Goal: Check status: Check status

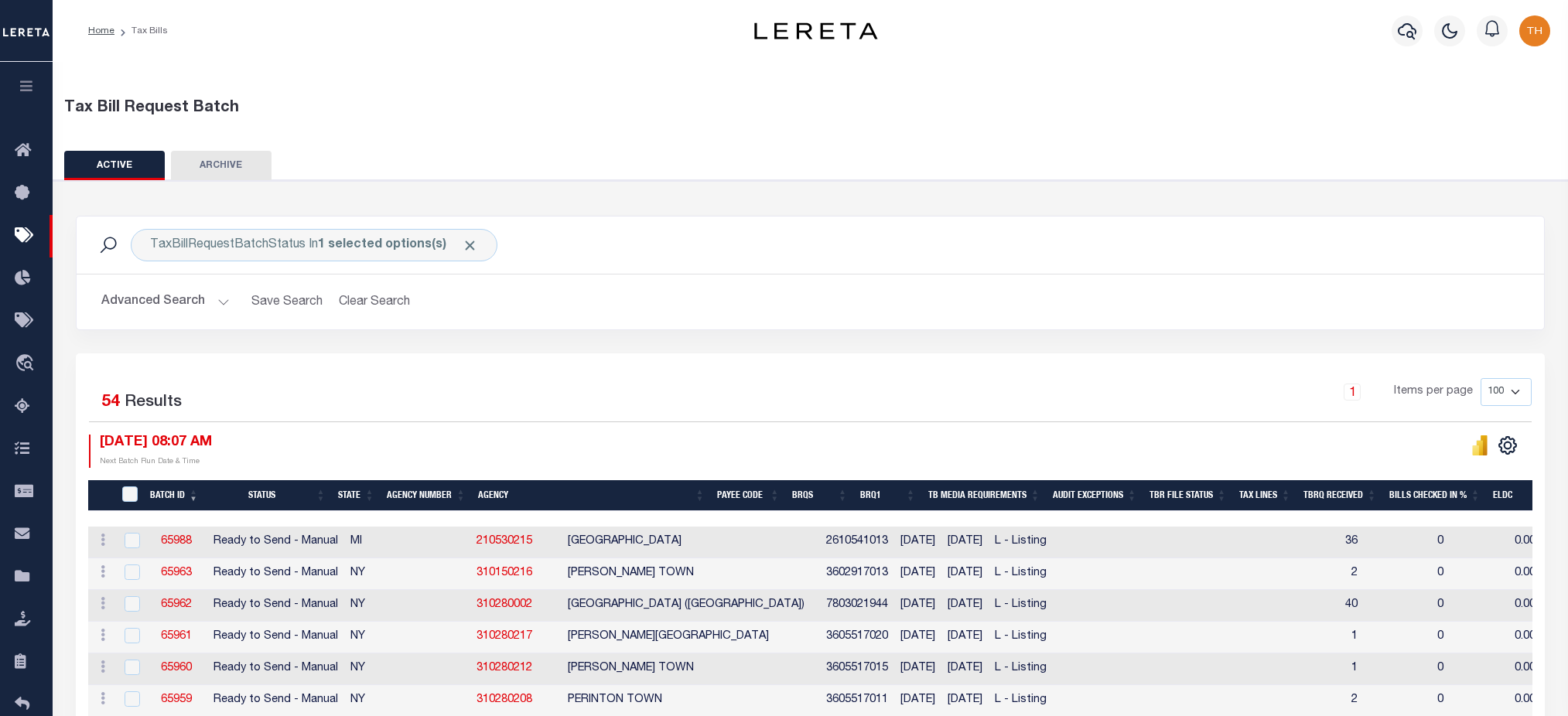
select select
select select "9"
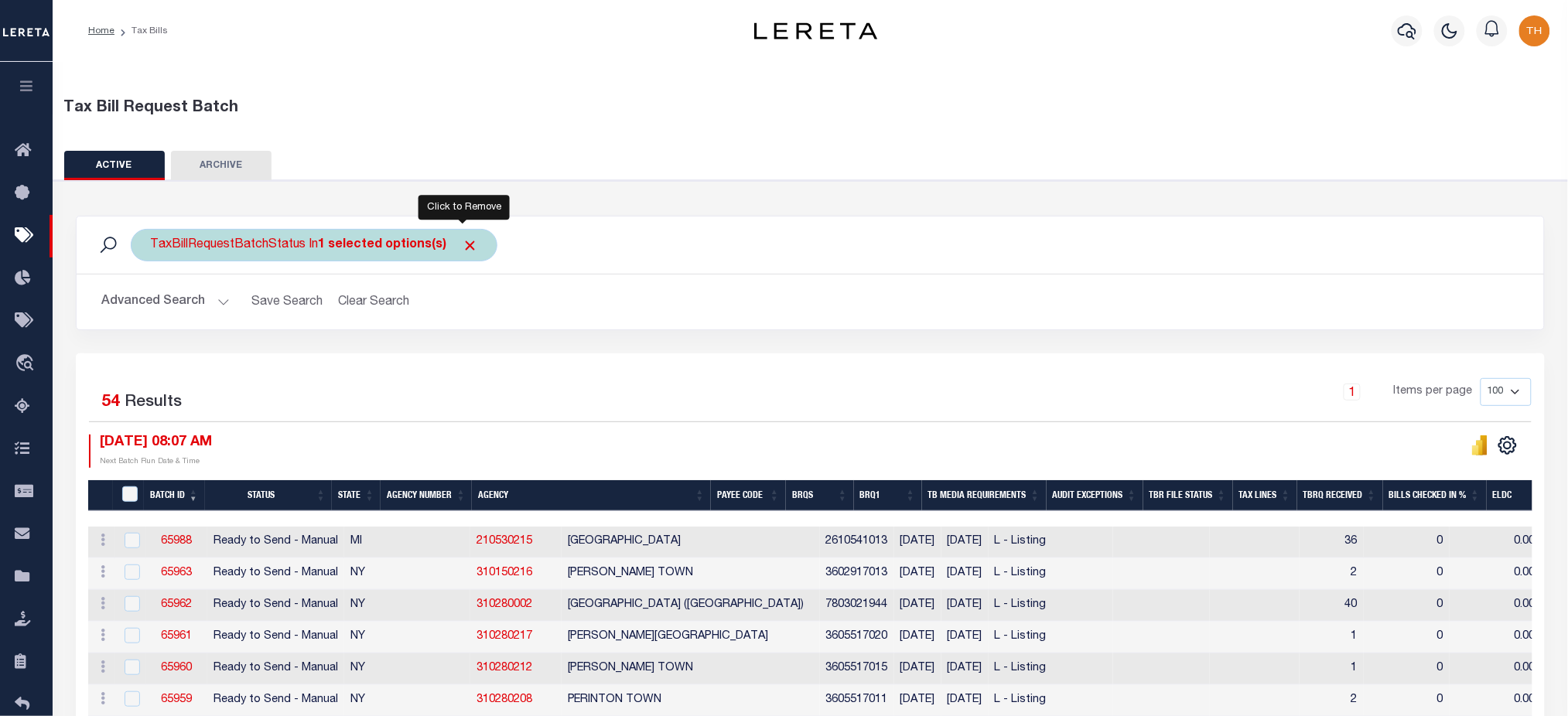
click at [462, 245] on span "Click to Remove" at bounding box center [470, 245] width 16 height 16
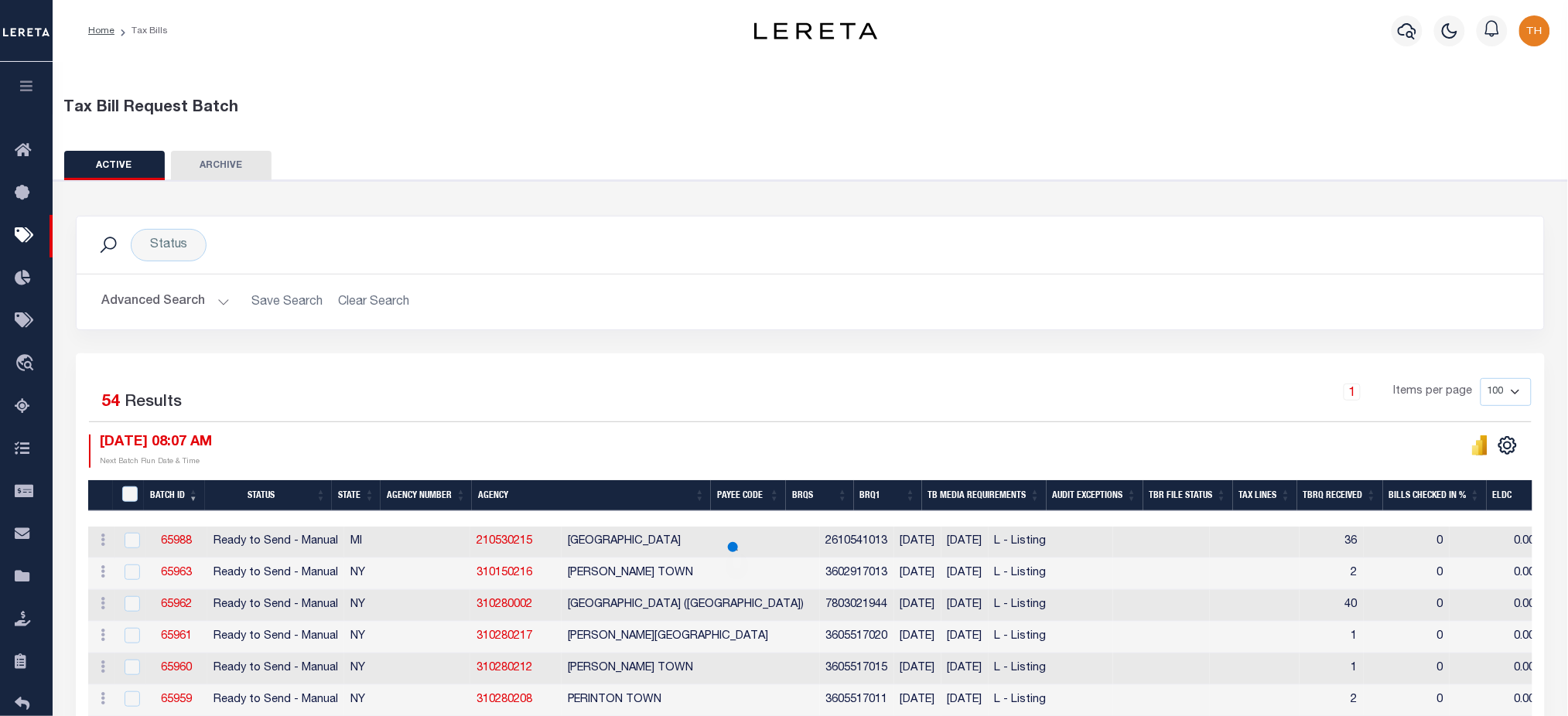
click at [161, 290] on button "Advanced Search" at bounding box center [165, 301] width 129 height 30
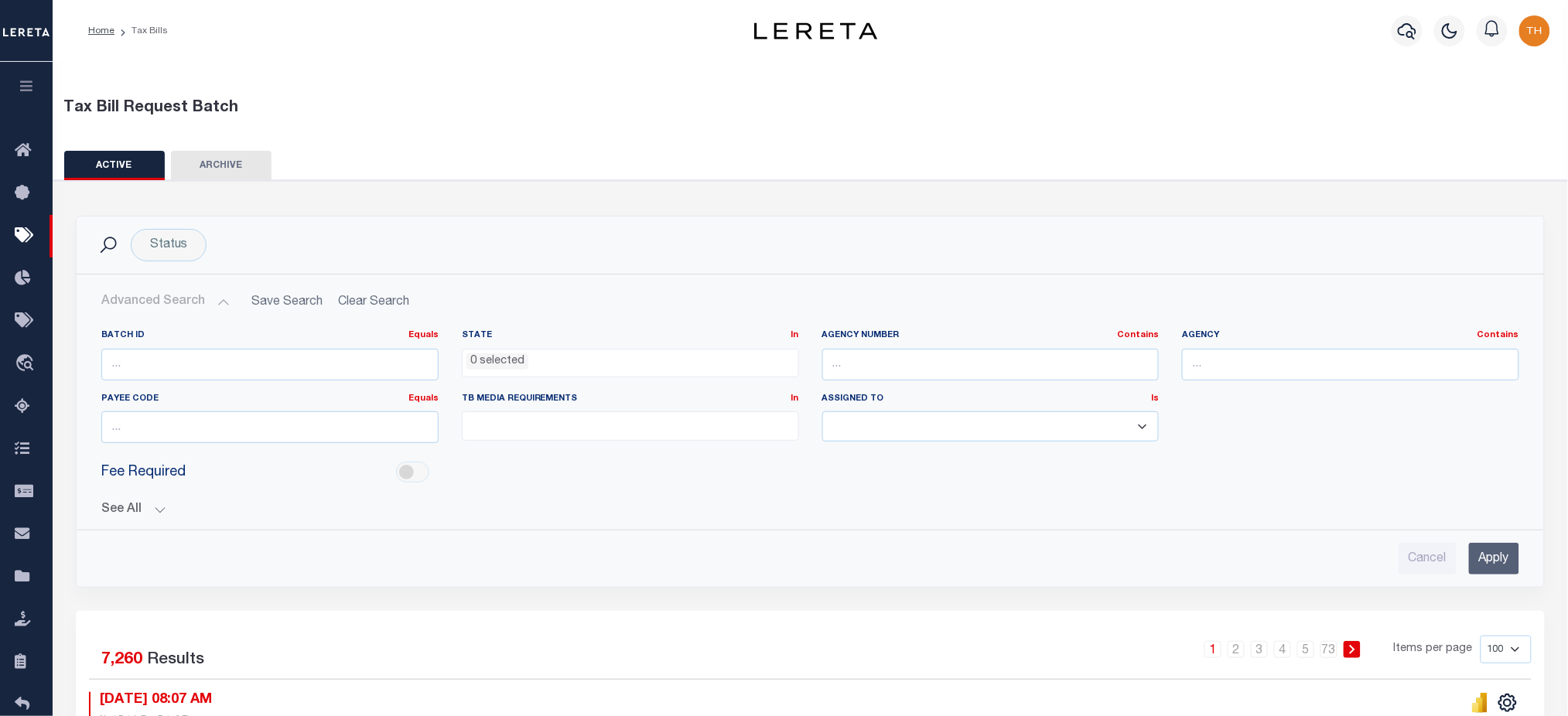
click at [134, 512] on button "See All" at bounding box center [810, 510] width 1417 height 15
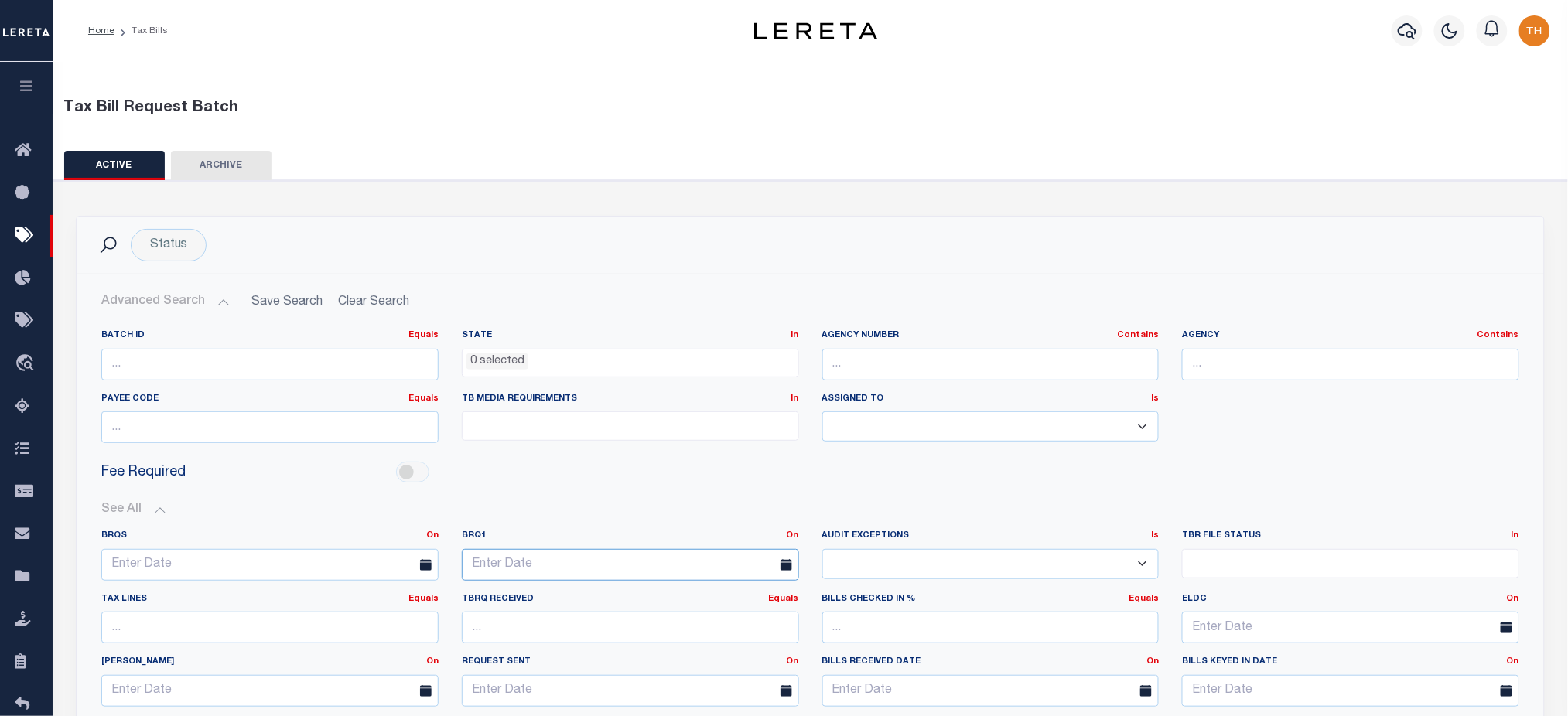
click at [595, 561] on input "text" at bounding box center [630, 564] width 337 height 32
click at [584, 408] on span "8" at bounding box center [580, 411] width 30 height 30
type input "10-08-2025"
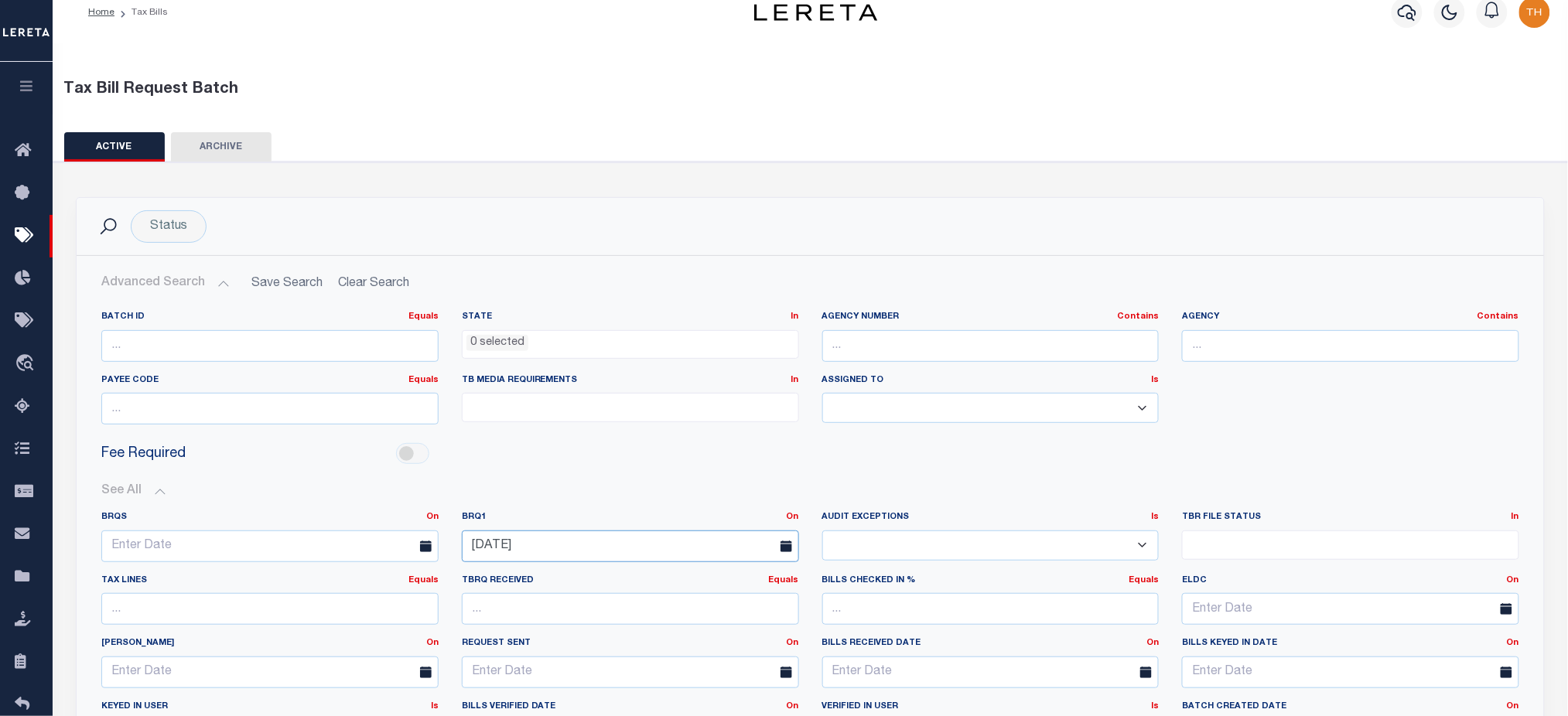
scroll to position [412, 0]
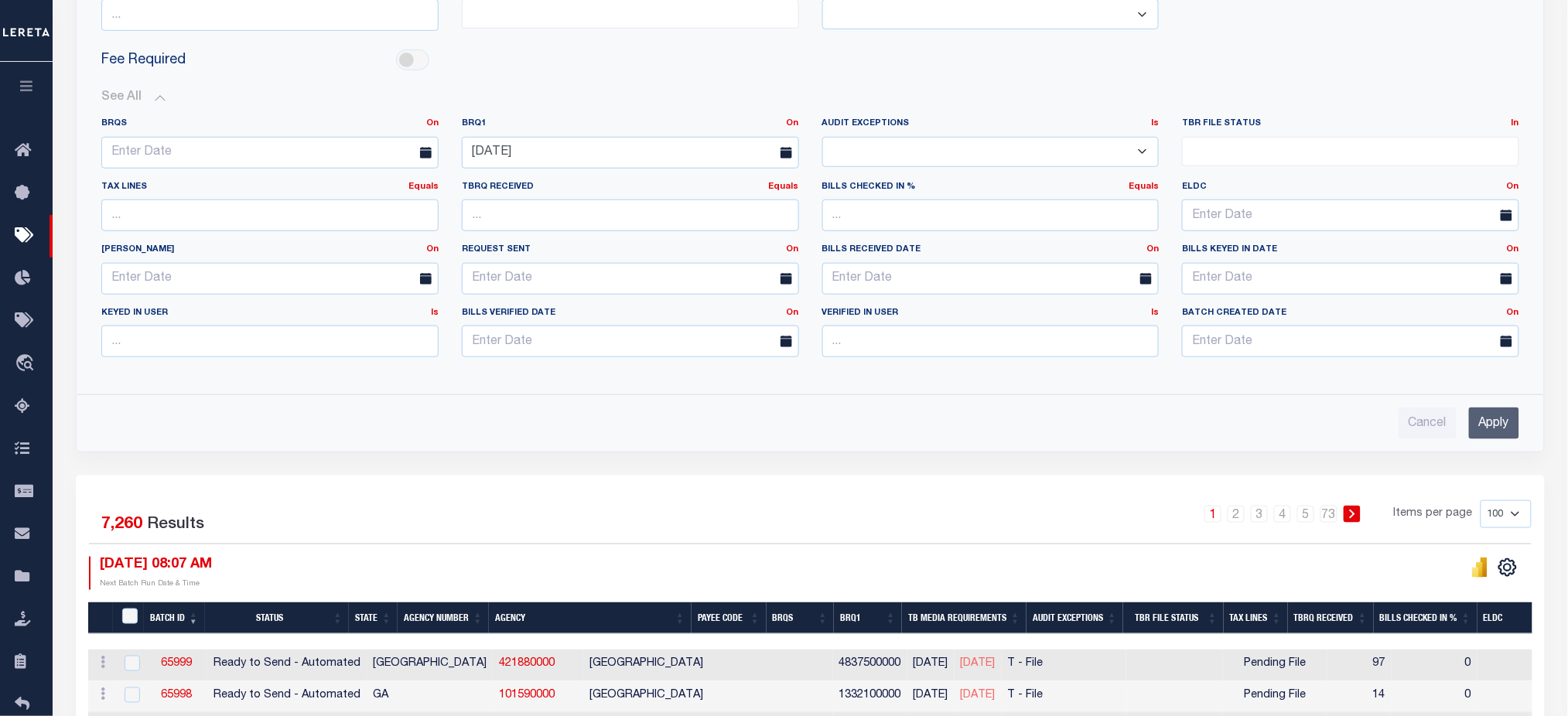
click at [1503, 424] on input "Apply" at bounding box center [1494, 423] width 51 height 32
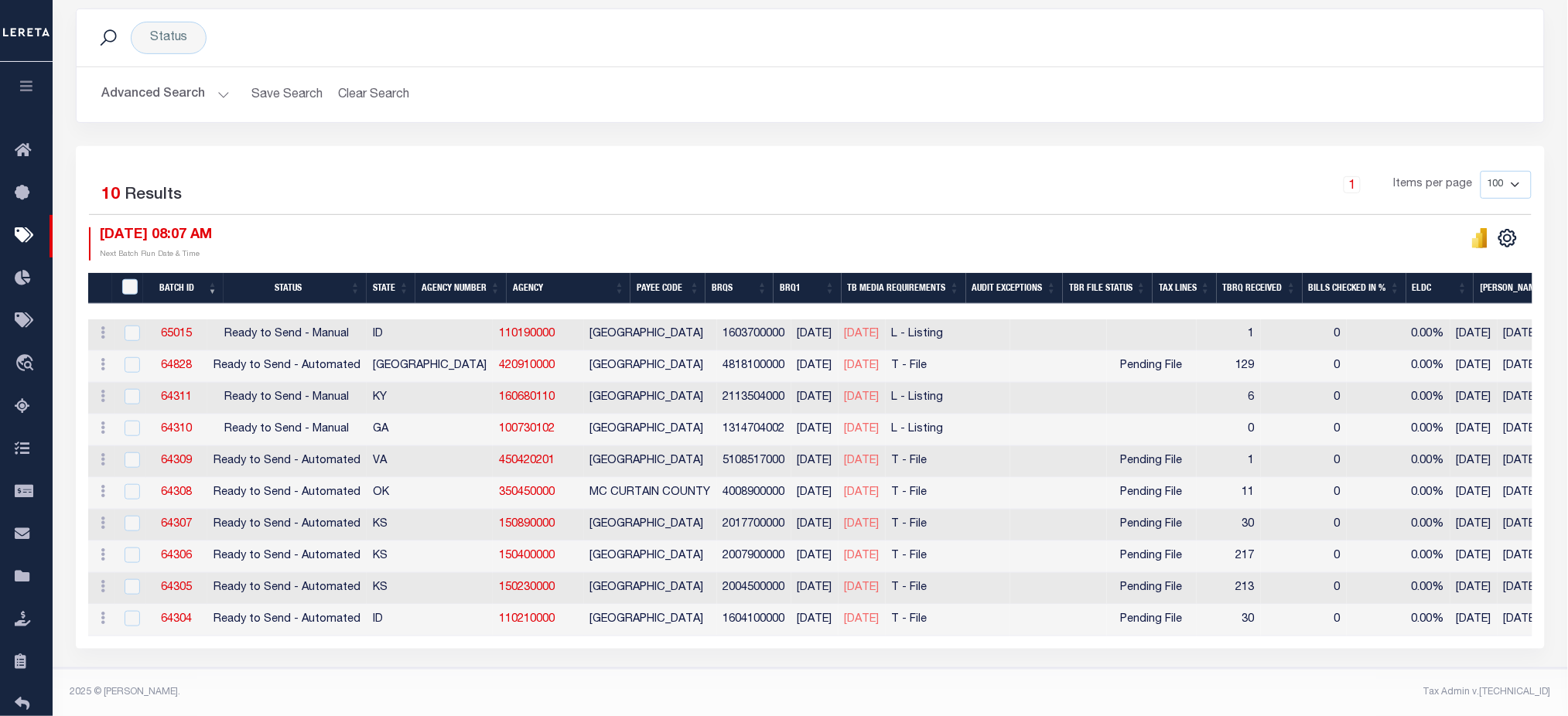
scroll to position [113, 0]
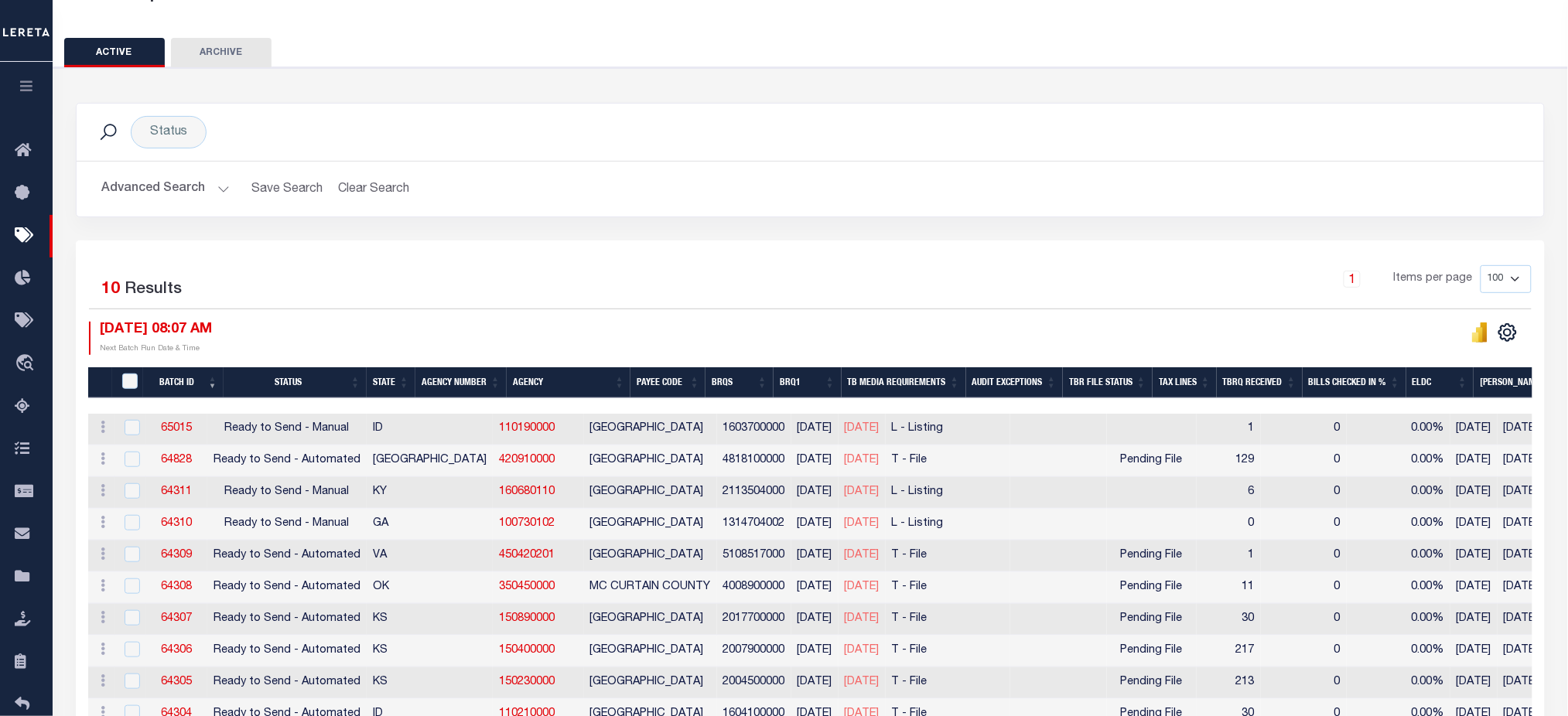
click at [165, 195] on button "Advanced Search" at bounding box center [165, 189] width 129 height 30
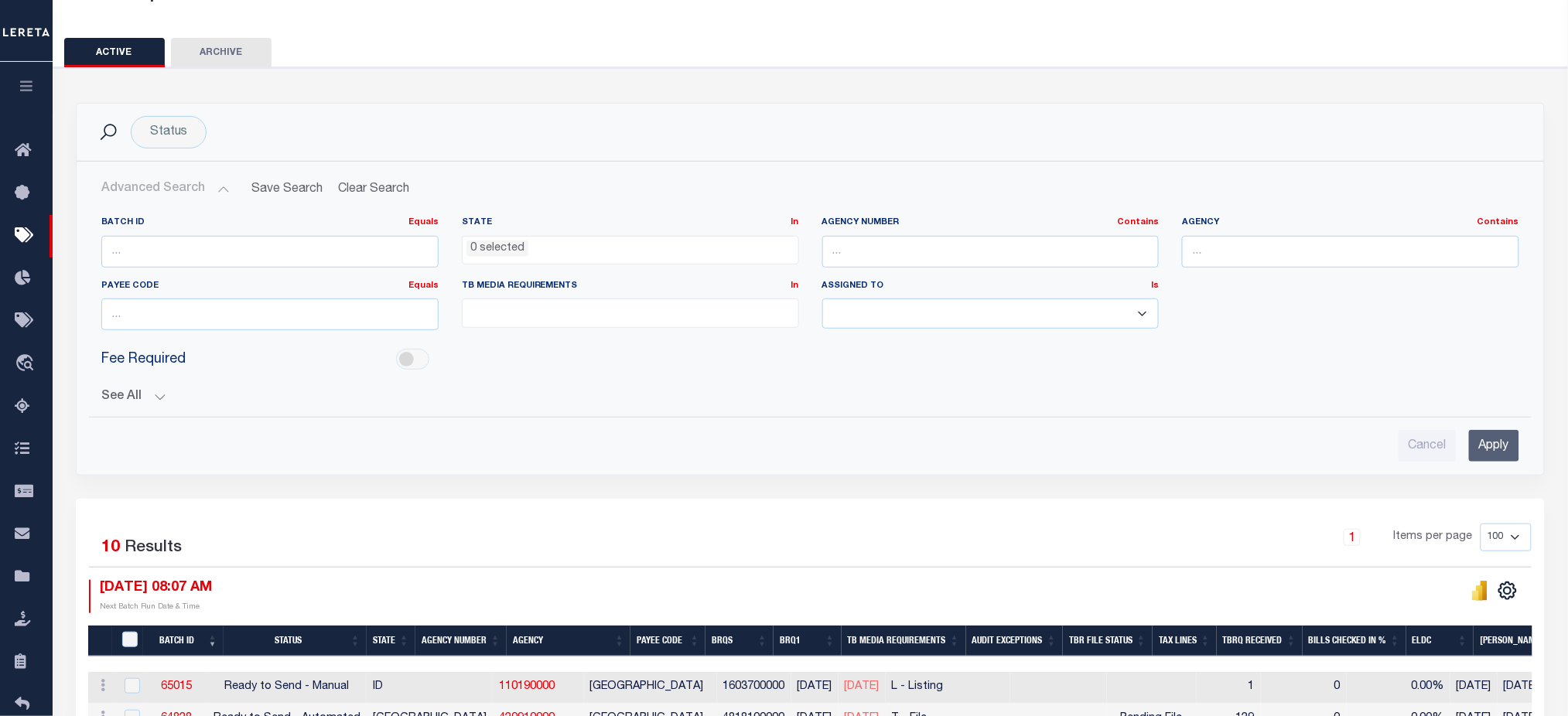
click at [138, 398] on button "See All" at bounding box center [810, 398] width 1417 height 15
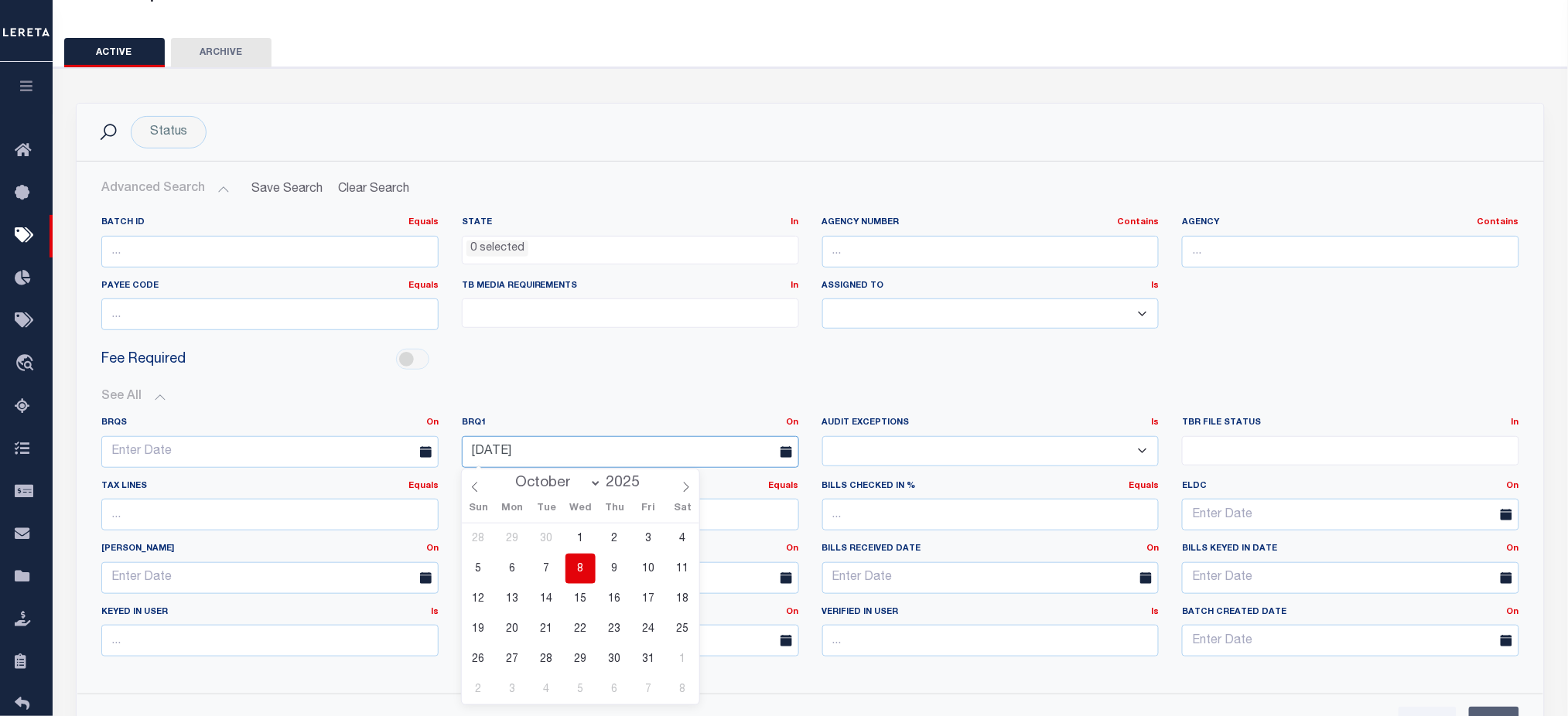
drag, startPoint x: 565, startPoint y: 442, endPoint x: 456, endPoint y: 456, distance: 109.9
click at [456, 456] on div "10-08-2025" at bounding box center [630, 451] width 360 height 32
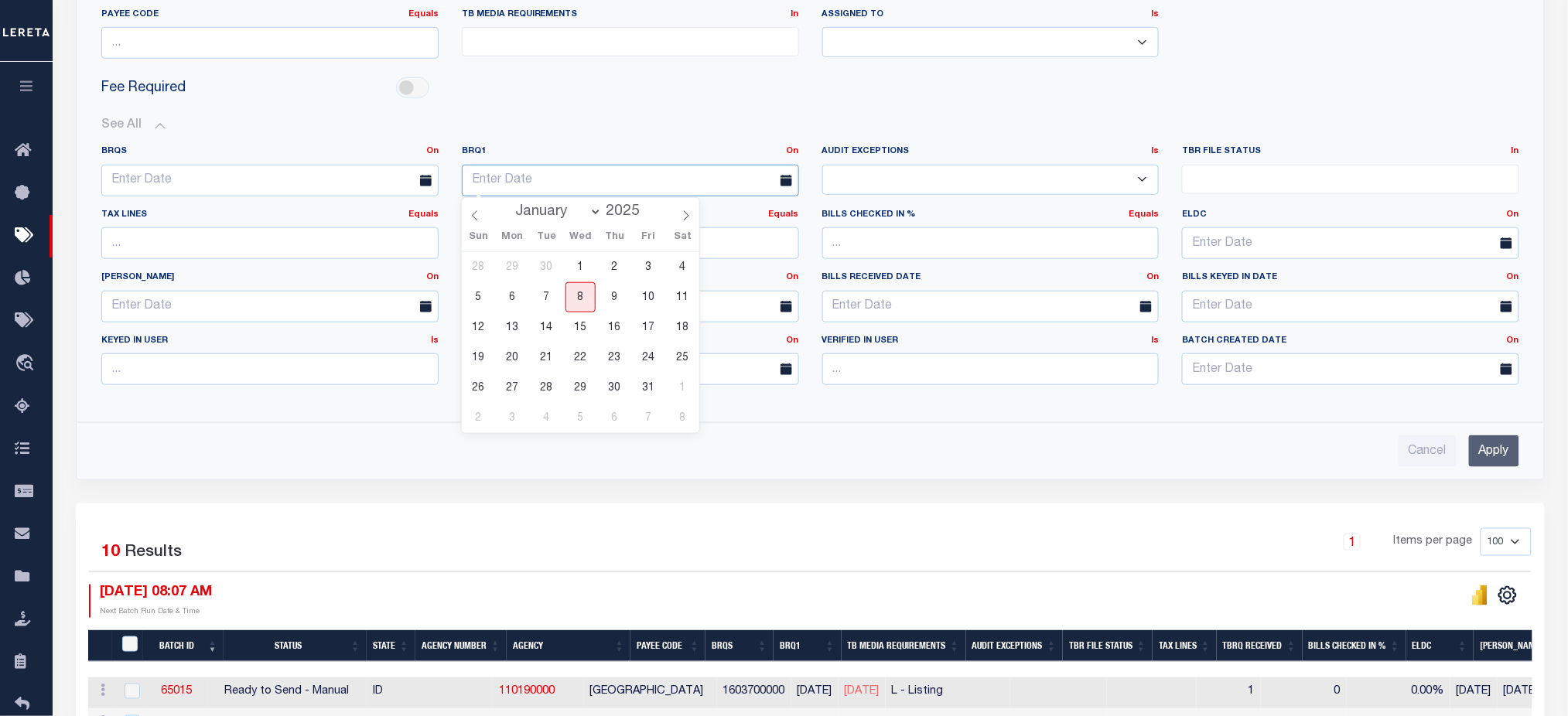
scroll to position [422, 0]
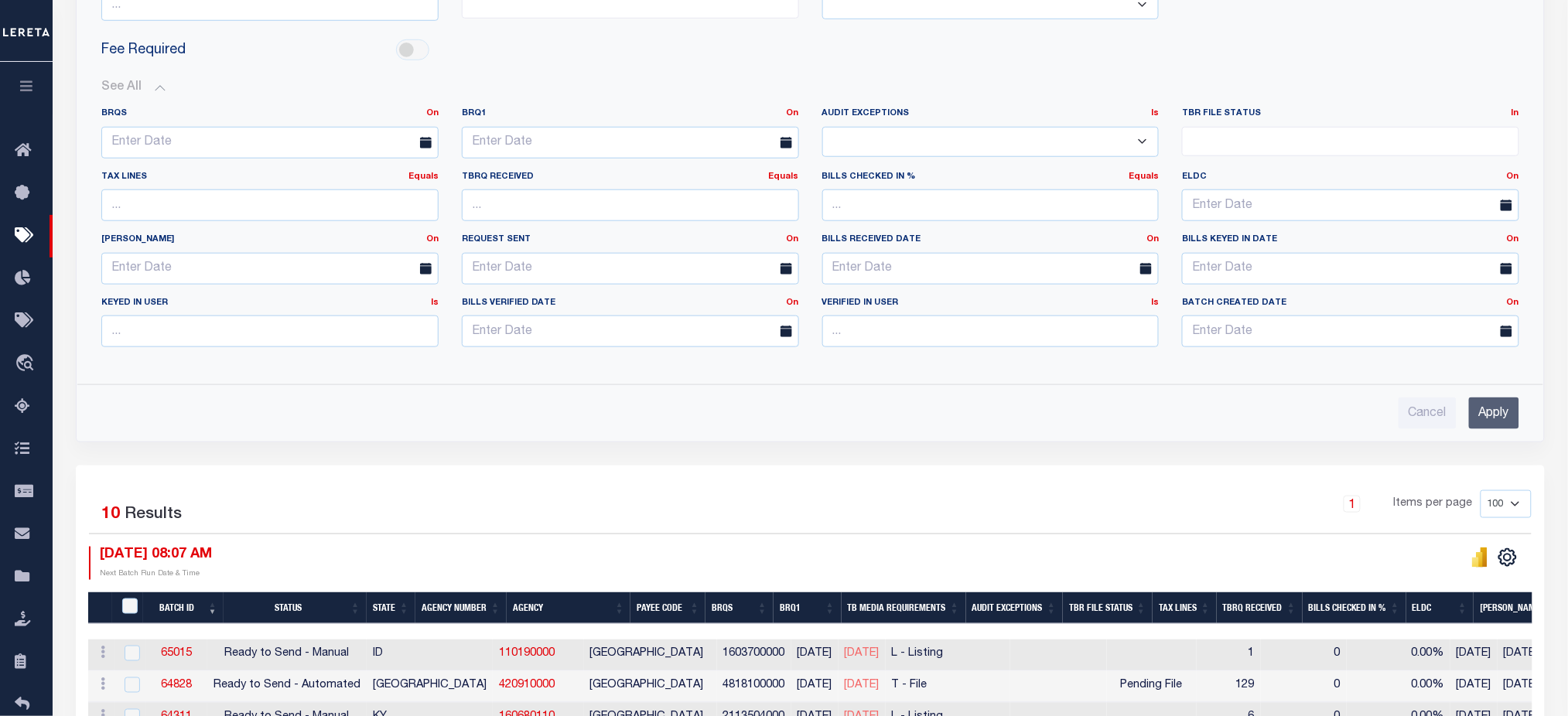
click at [1510, 406] on input "Apply" at bounding box center [1494, 413] width 51 height 32
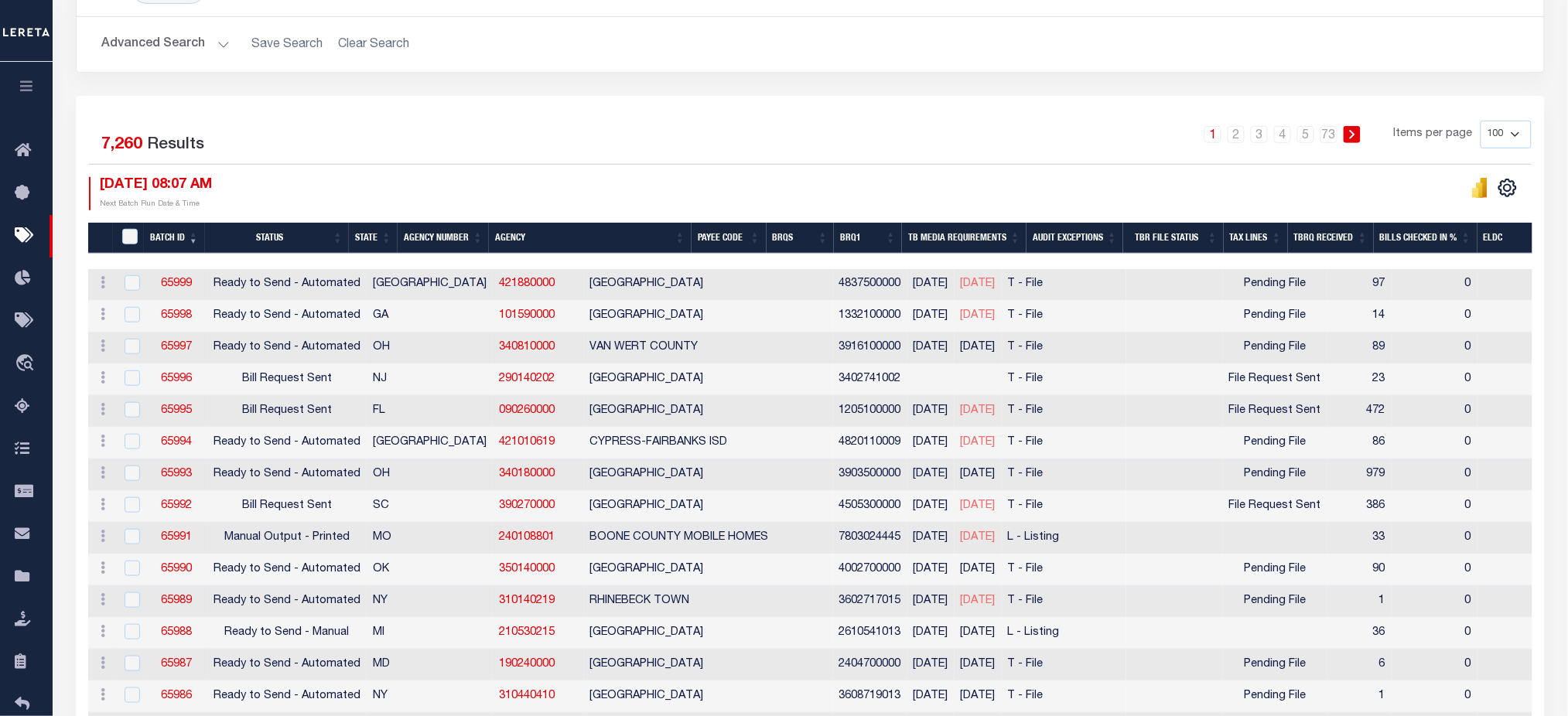
scroll to position [210, 0]
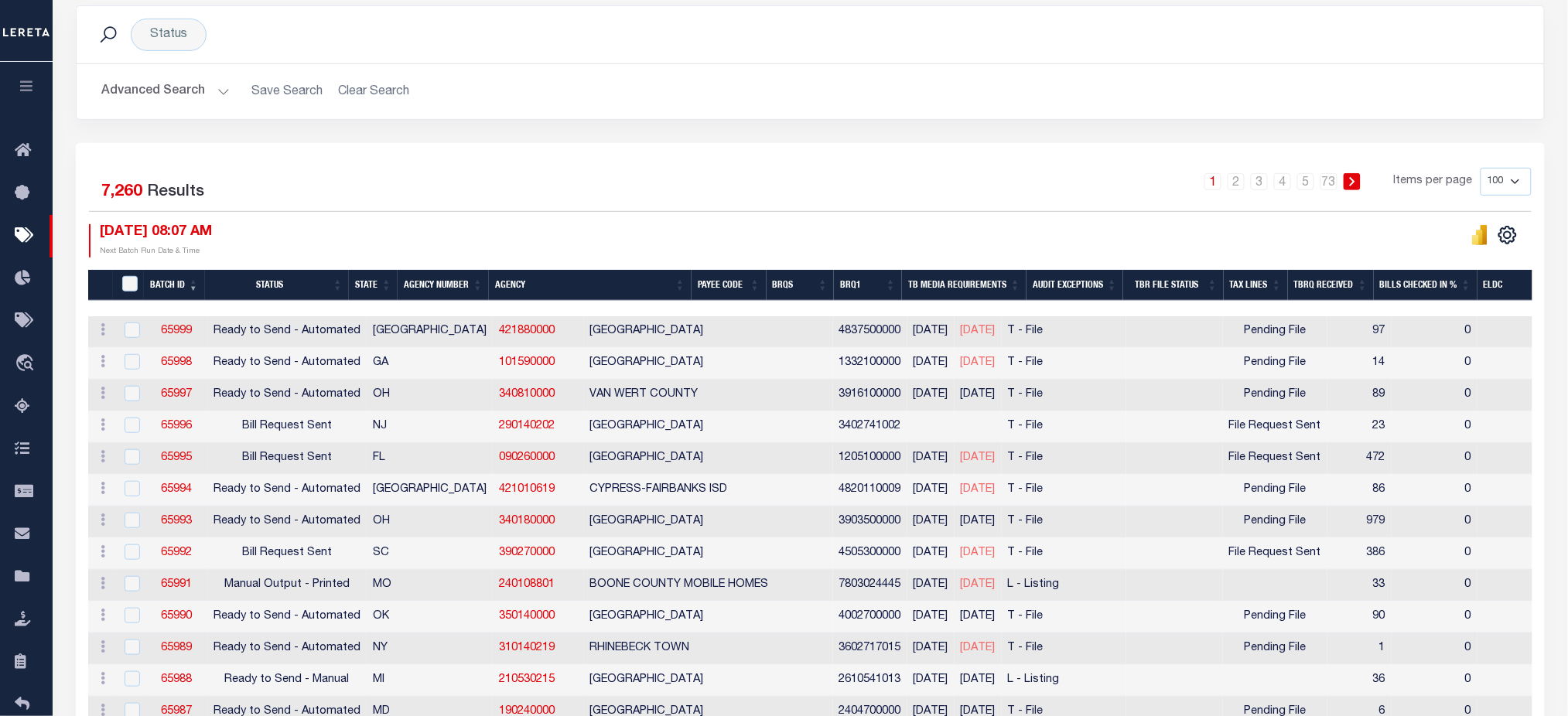
drag, startPoint x: 108, startPoint y: 103, endPoint x: 116, endPoint y: 106, distance: 8.5
click at [108, 103] on button "Advanced Search" at bounding box center [165, 91] width 129 height 30
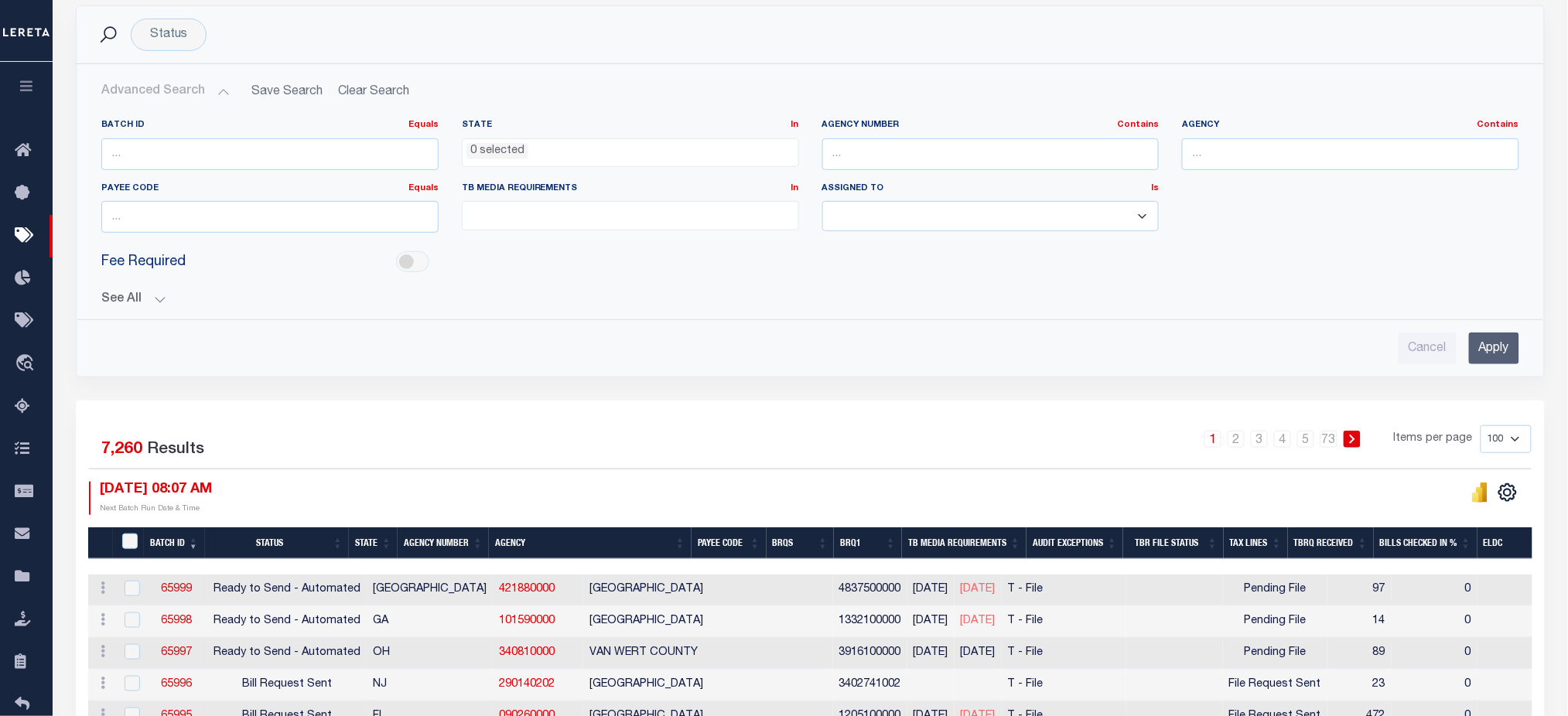
click at [121, 274] on div "Fee Required" at bounding box center [810, 262] width 1441 height 35
click at [130, 288] on div "See All BRQS On On After Before Between On On After Is" at bounding box center [810, 293] width 1417 height 27
click at [130, 297] on button "See All" at bounding box center [810, 300] width 1417 height 15
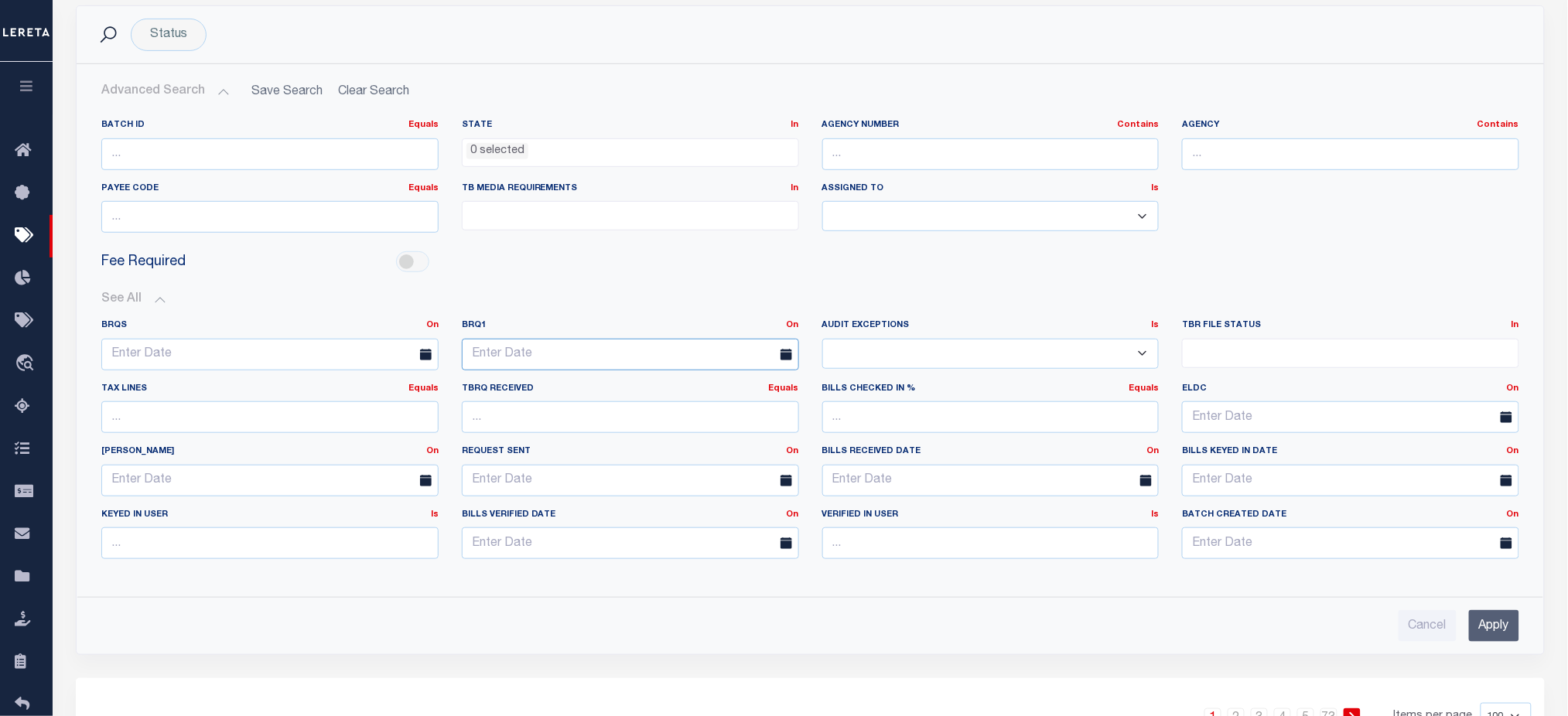
click at [573, 362] on input "text" at bounding box center [630, 354] width 337 height 32
click at [586, 471] on span "8" at bounding box center [580, 471] width 30 height 30
type input "10-08-2025"
click at [1489, 620] on input "Apply" at bounding box center [1494, 625] width 51 height 32
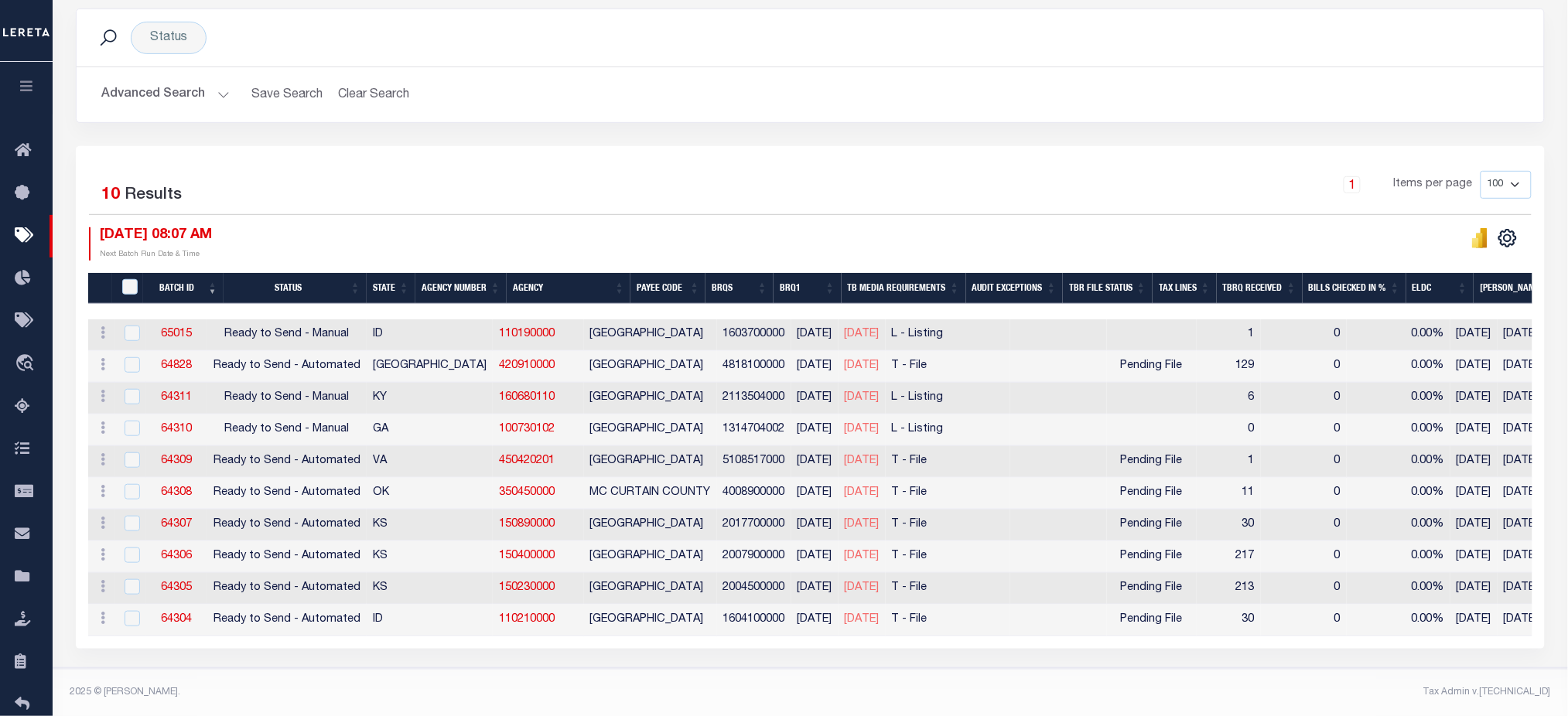
drag, startPoint x: 916, startPoint y: 644, endPoint x: 1317, endPoint y: 661, distance: 401.4
click at [1320, 661] on div "Status Search Advanced Search Save Search Clear Search Equals" at bounding box center [810, 321] width 1530 height 696
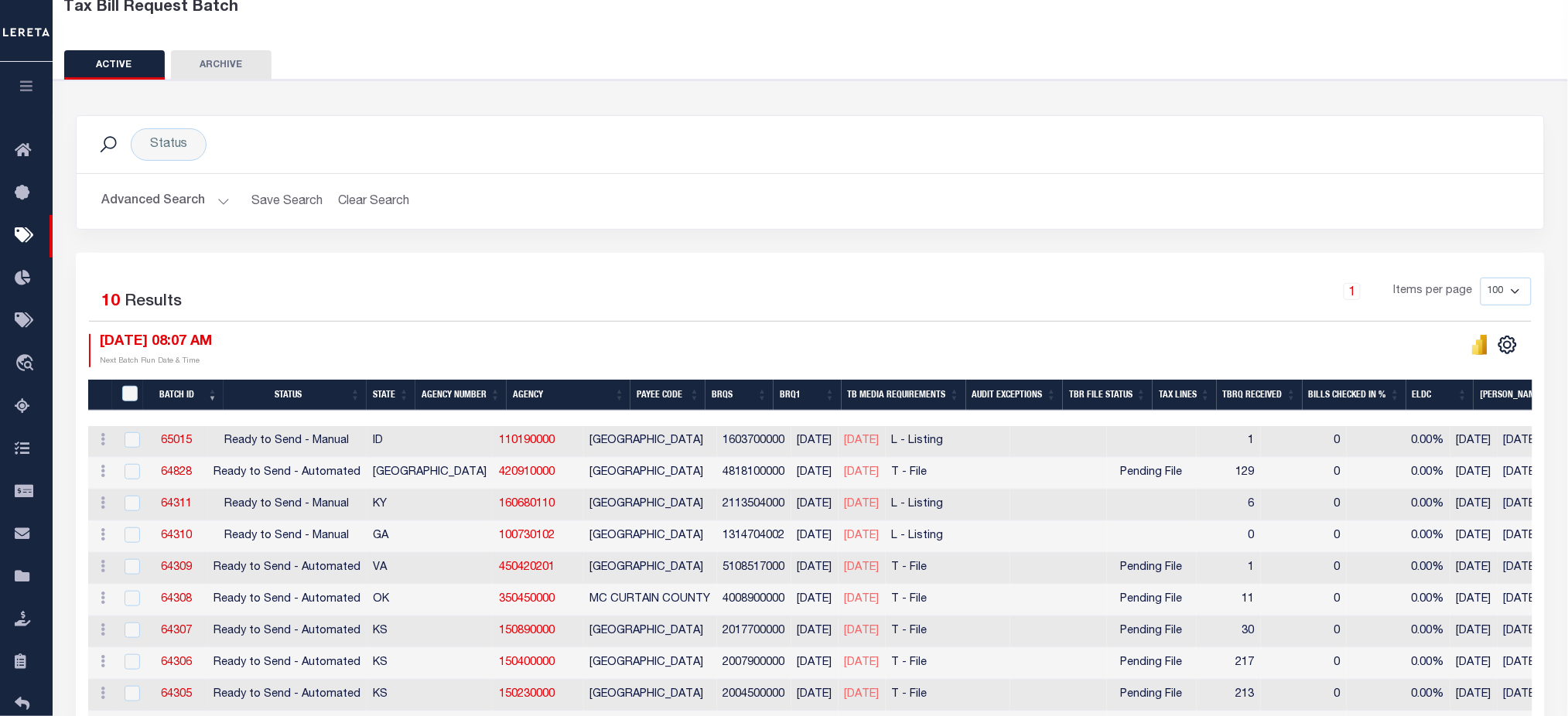
scroll to position [0, 0]
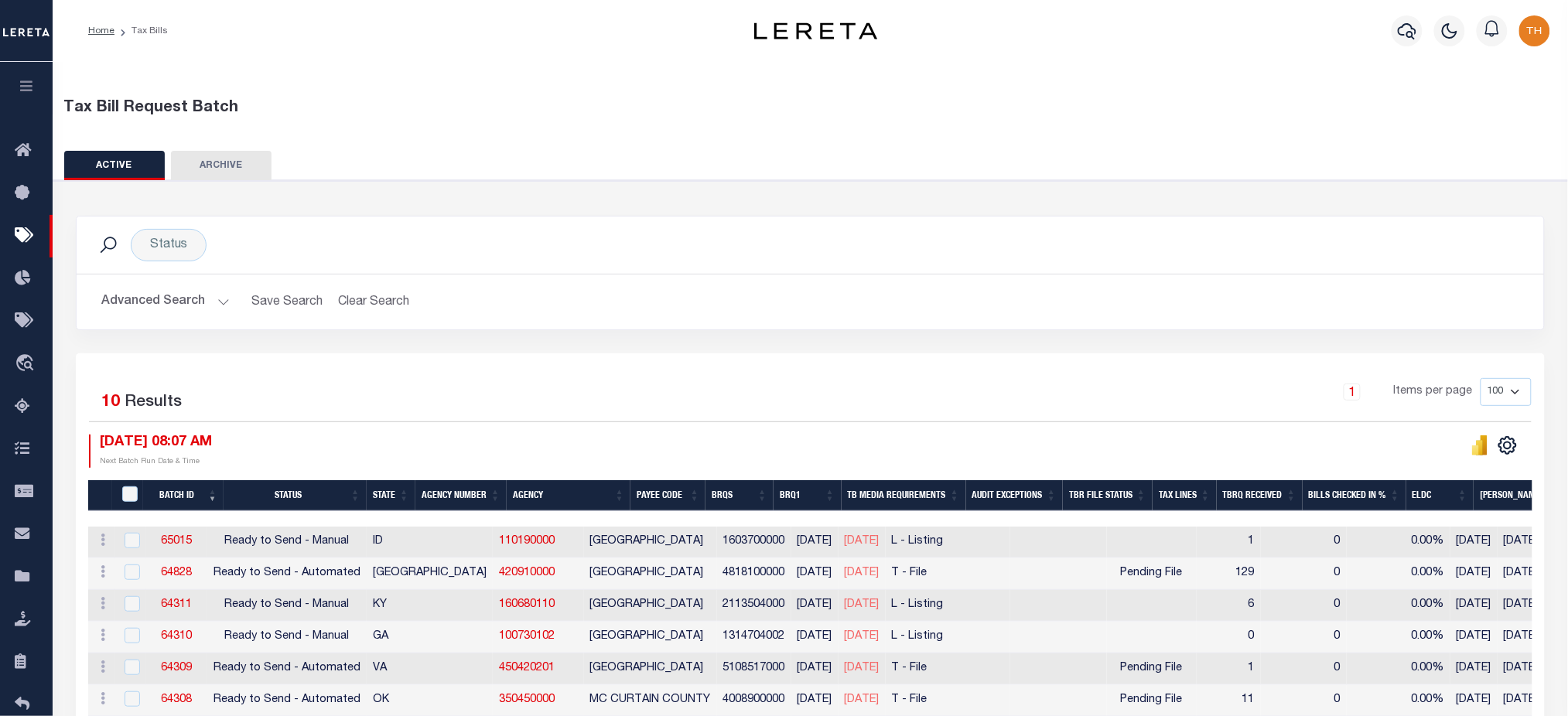
click at [30, 77] on button "button" at bounding box center [26, 88] width 53 height 53
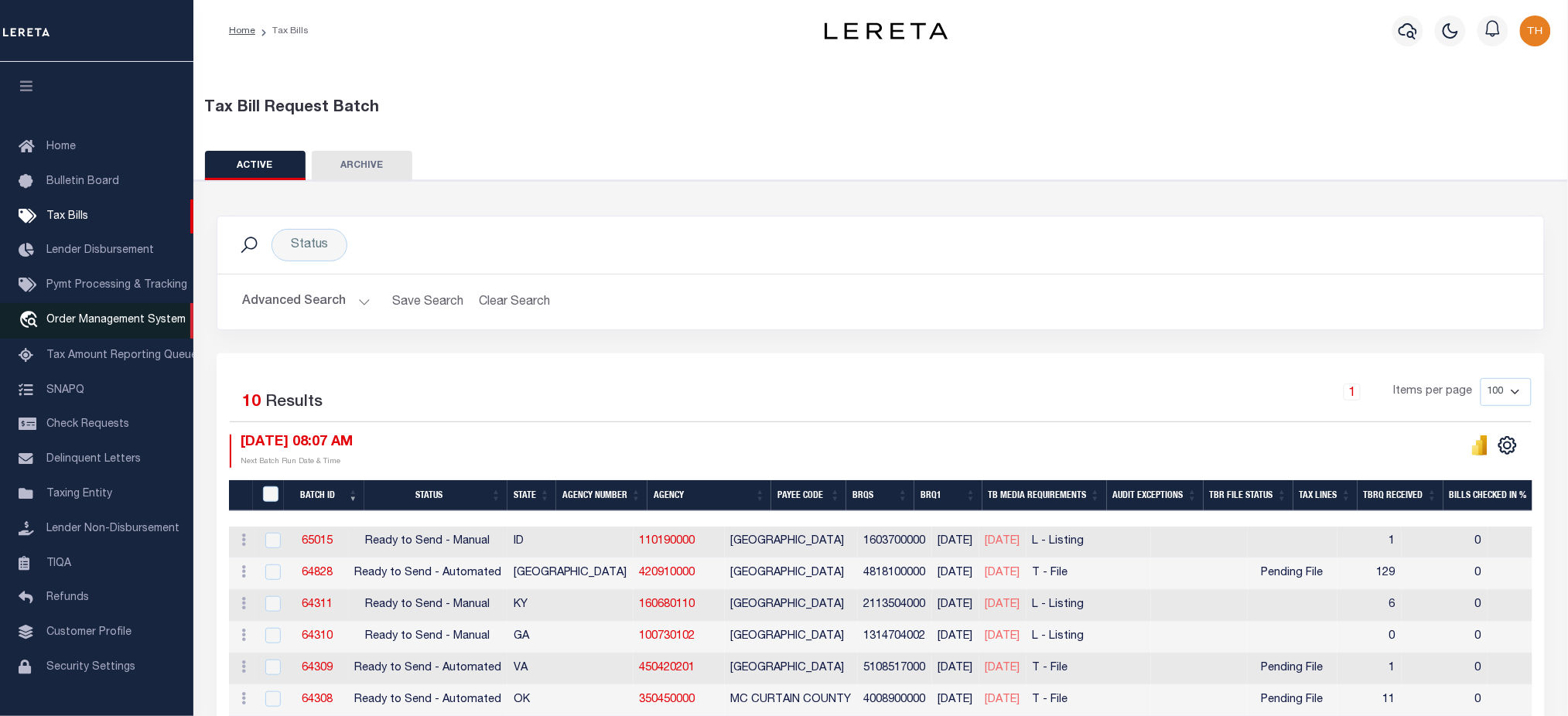
click at [60, 326] on span "Order Management System" at bounding box center [116, 319] width 139 height 11
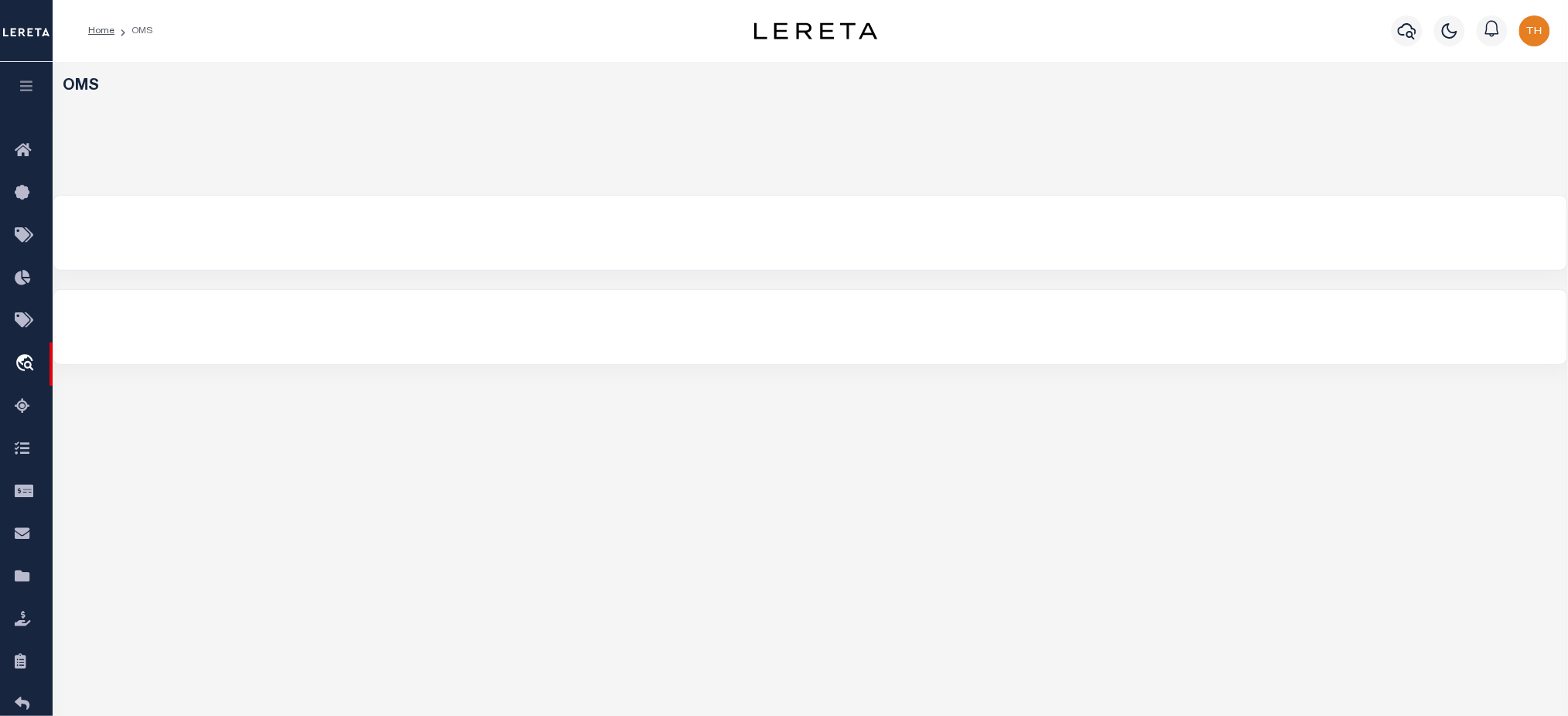
select select "200"
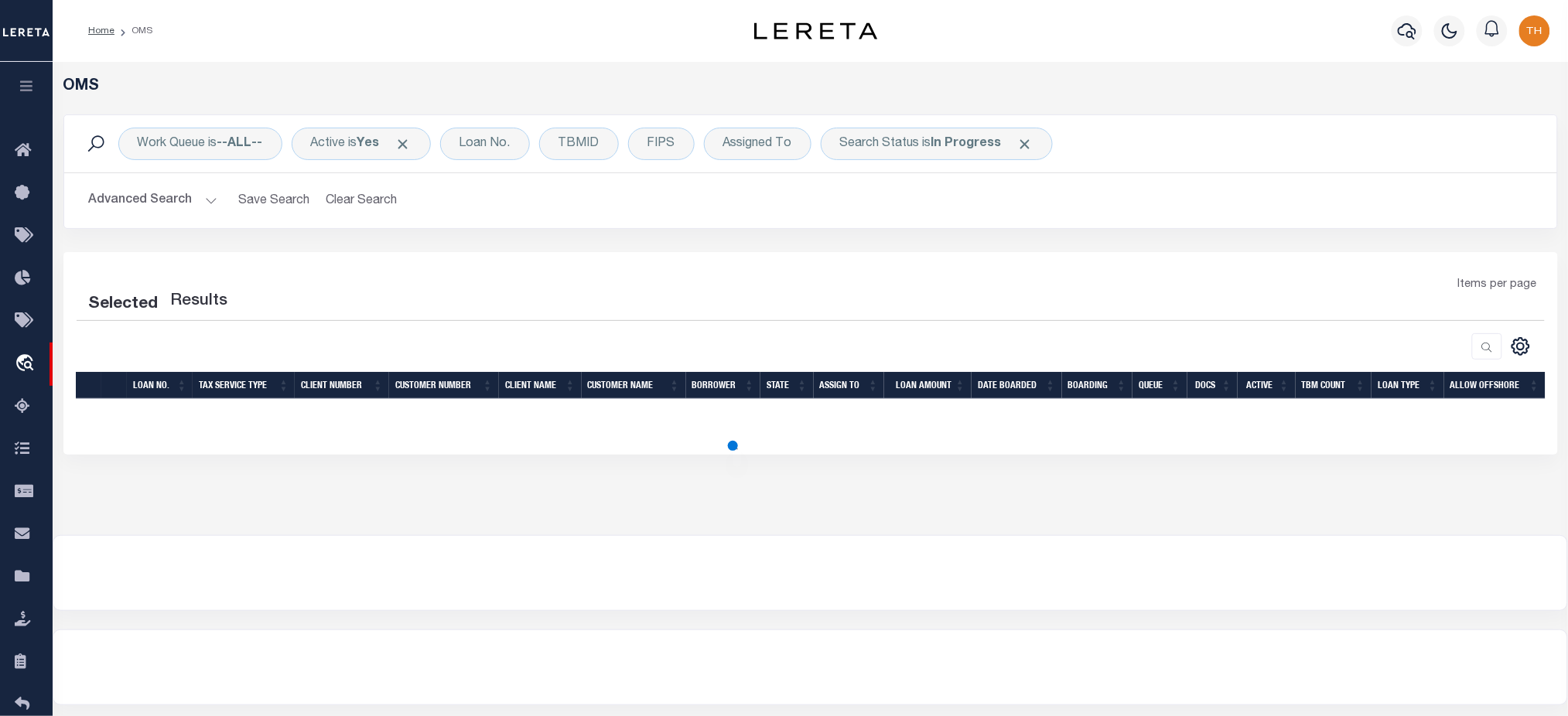
select select "200"
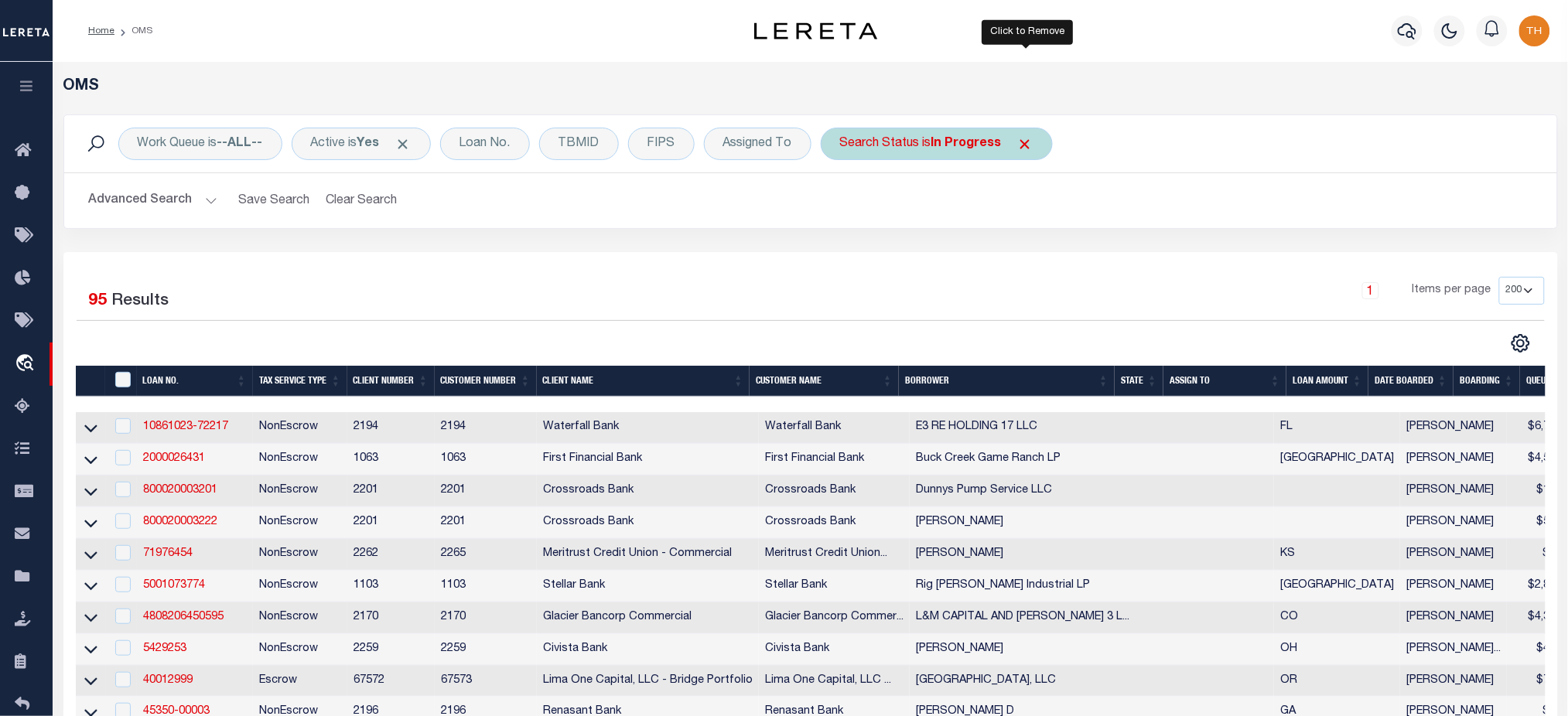
click at [1021, 142] on span "Click to Remove" at bounding box center [1026, 144] width 16 height 16
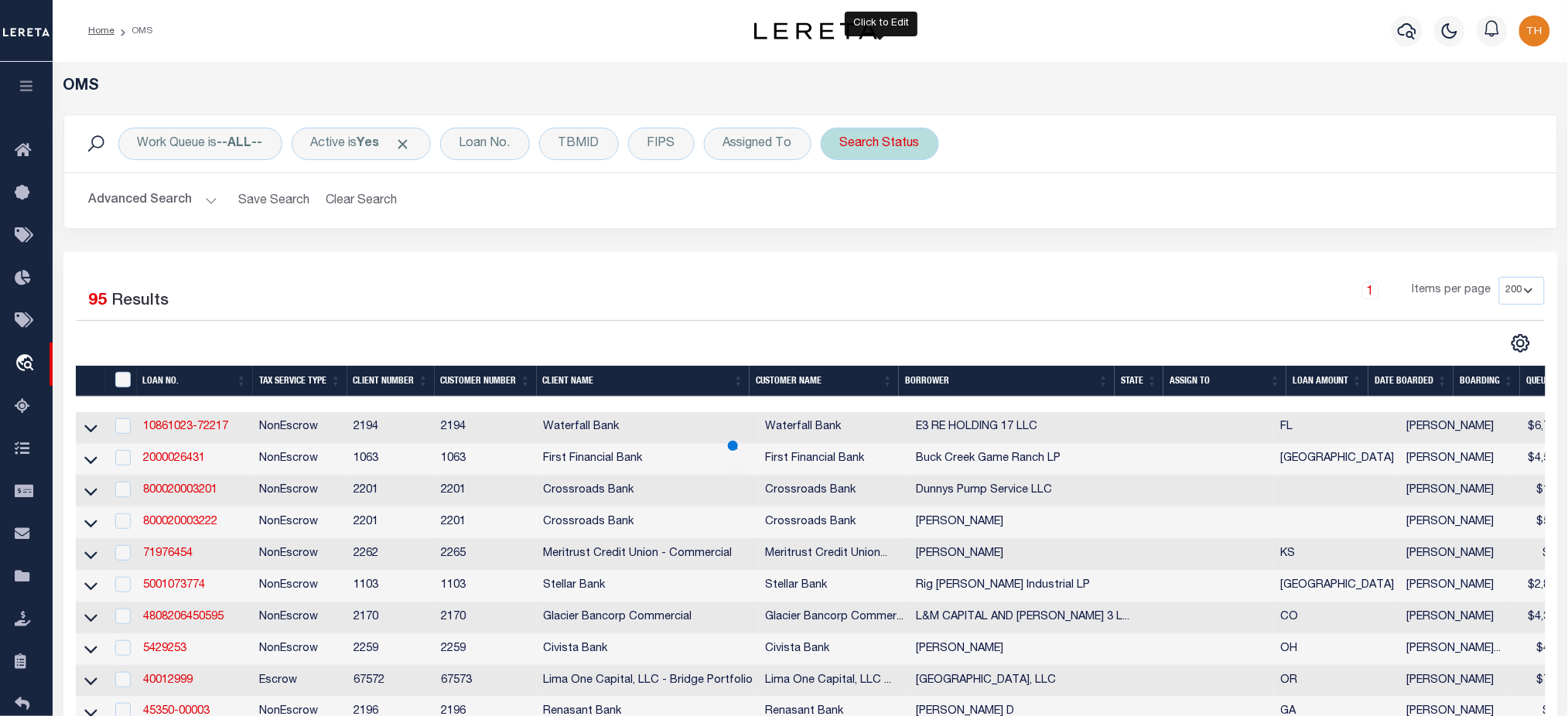
click at [886, 154] on div "Search Status" at bounding box center [879, 144] width 118 height 33
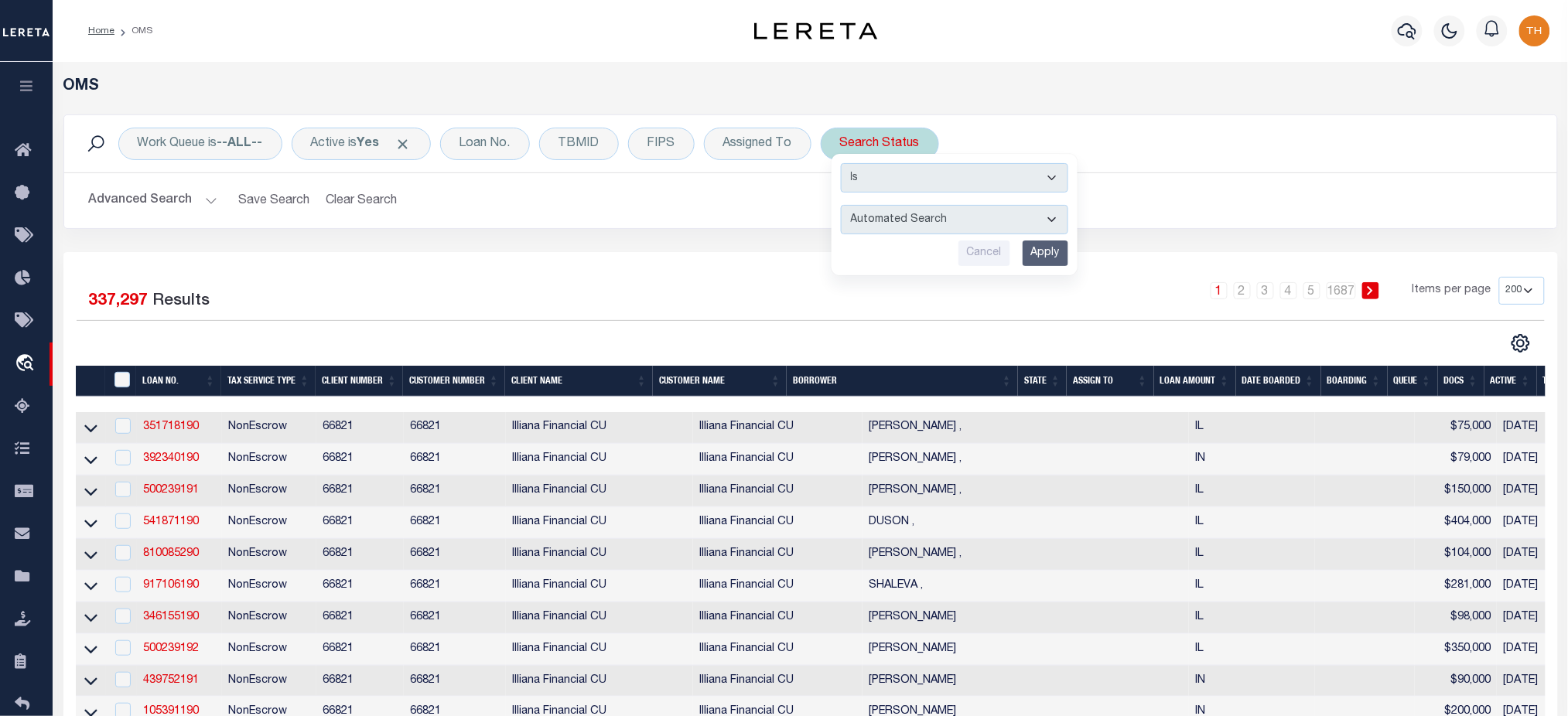
click at [902, 217] on select "Automated Search Bad Parcel Complete Duplicate Parcel High Dollar Reporting In …" at bounding box center [954, 220] width 227 height 29
select select "HD"
click at [842, 205] on select "Automated Search Bad Parcel Complete Duplicate Parcel High Dollar Reporting In …" at bounding box center [954, 220] width 227 height 29
click at [1039, 256] on input "Apply" at bounding box center [1045, 253] width 46 height 25
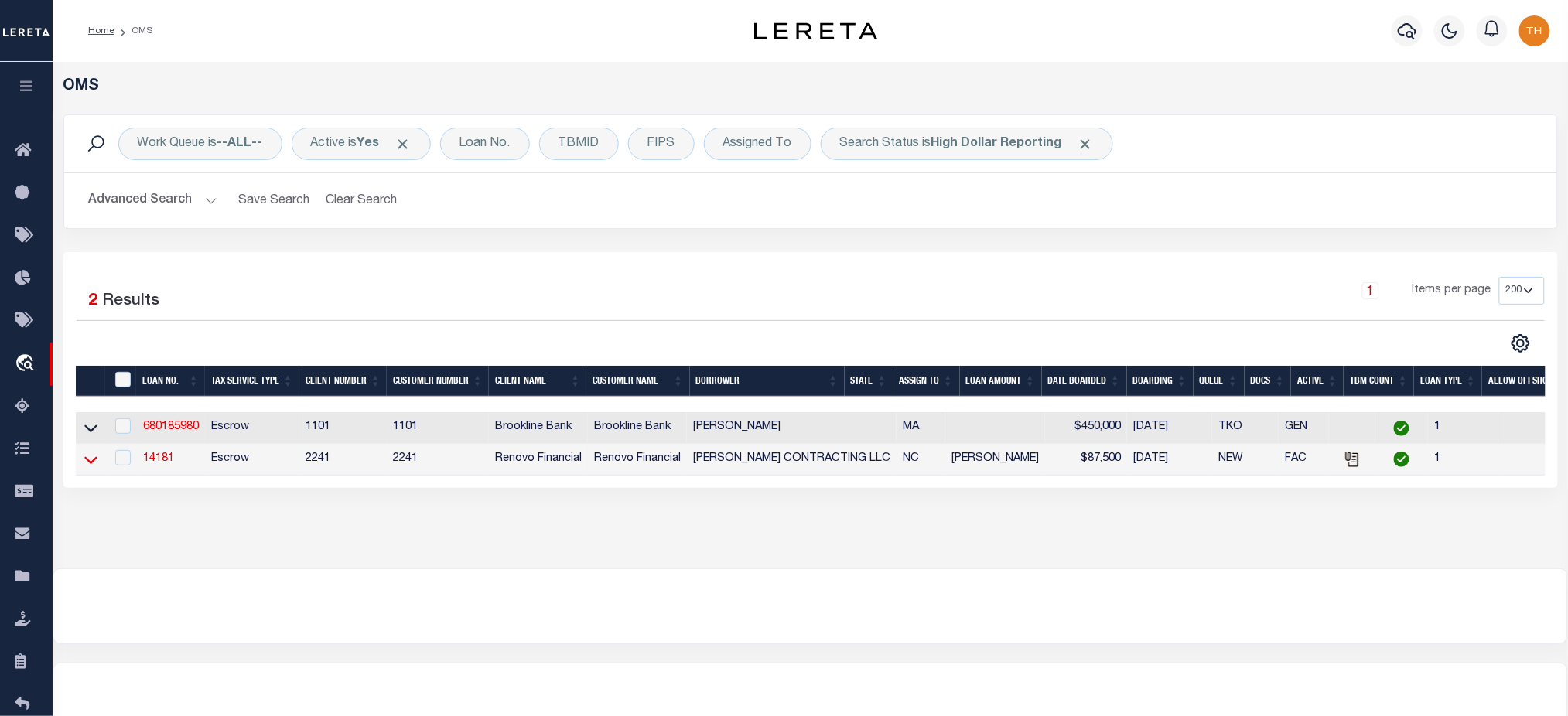
click at [85, 459] on icon at bounding box center [90, 459] width 13 height 16
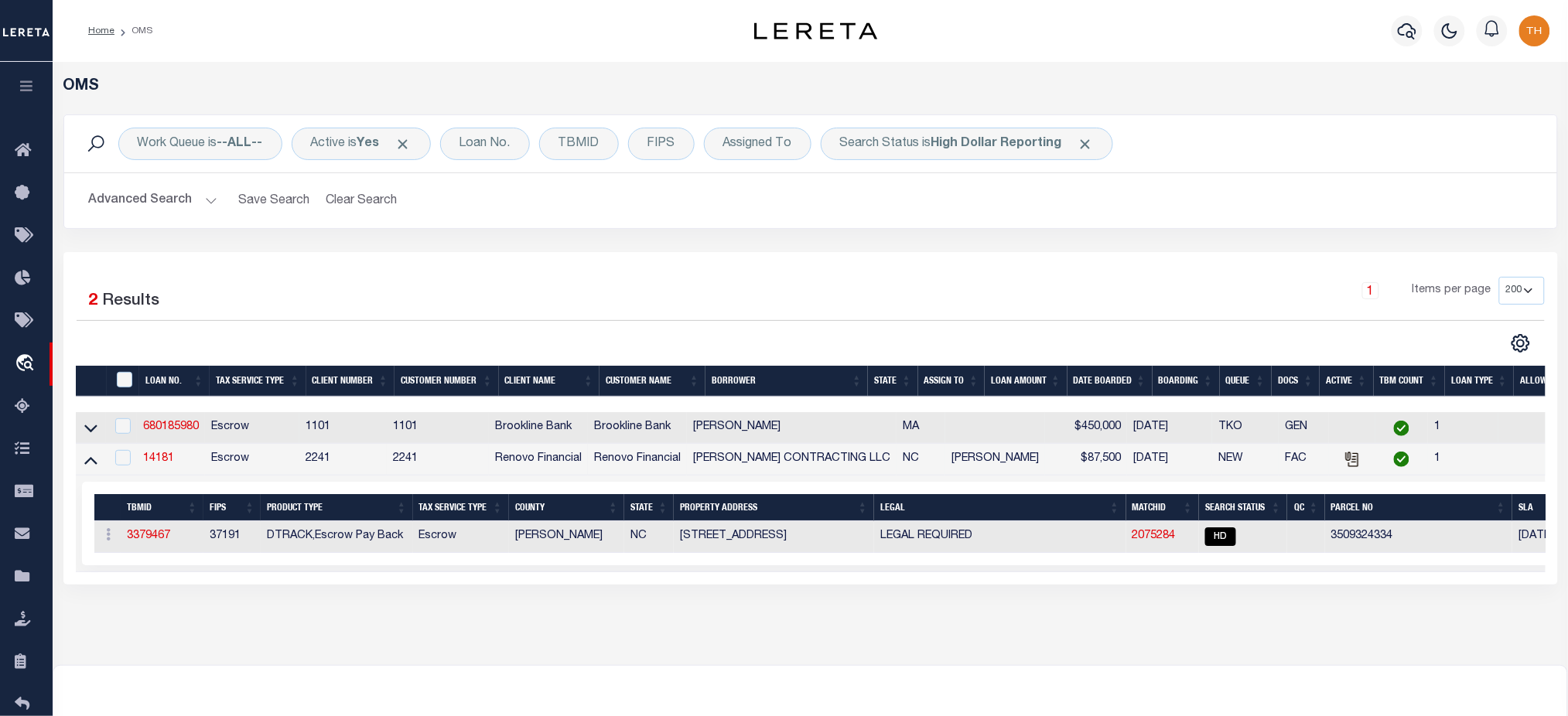
click at [101, 418] on td at bounding box center [90, 428] width 30 height 32
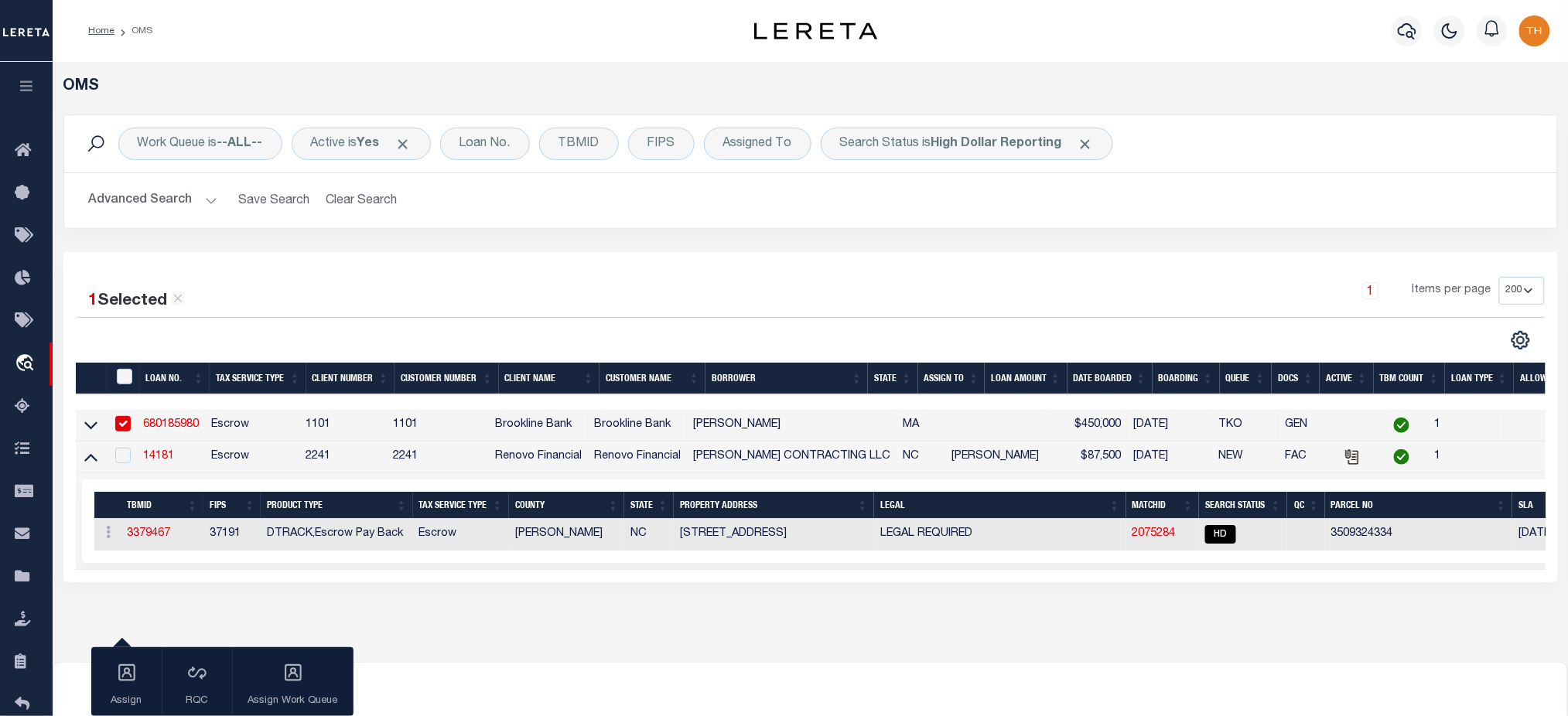
click at [99, 431] on td at bounding box center [90, 425] width 30 height 32
checkbox input "false"
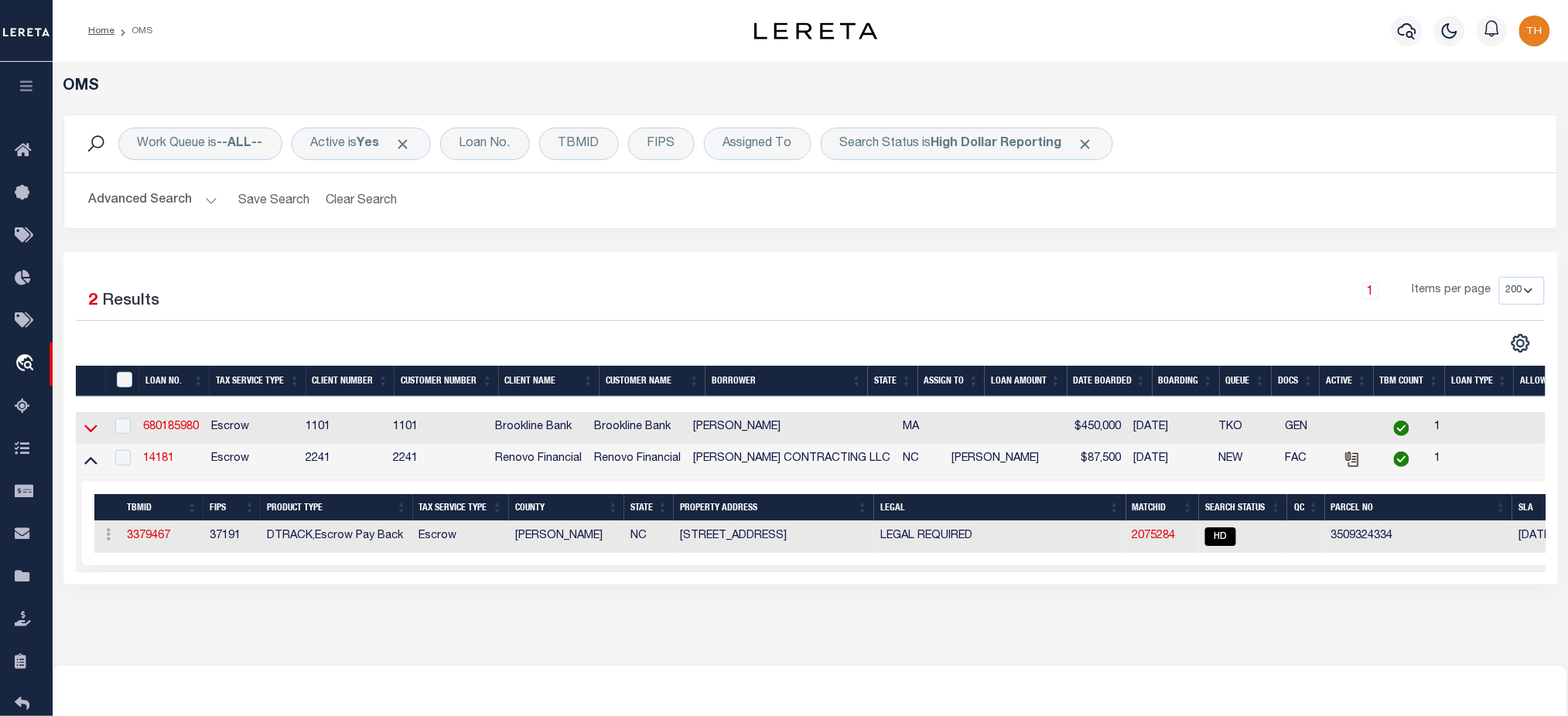
click at [92, 427] on icon at bounding box center [90, 428] width 13 height 16
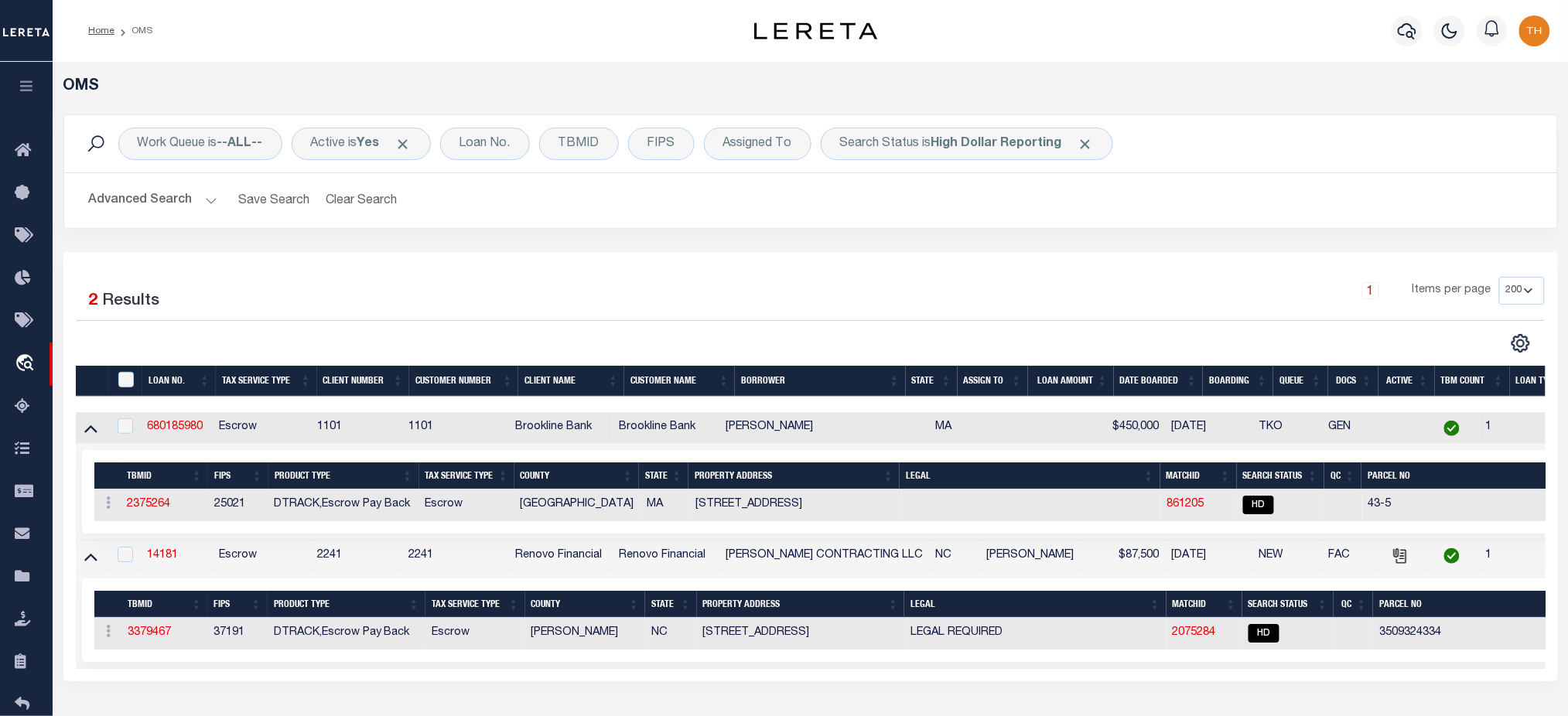
drag, startPoint x: 576, startPoint y: 683, endPoint x: 788, endPoint y: 684, distance: 212.0
click at [788, 681] on div "1 Selected 2 Results 1 Items per page 10 25 50 100 200" at bounding box center [810, 467] width 1494 height 429
click at [152, 509] on link "2375264" at bounding box center [148, 503] width 43 height 11
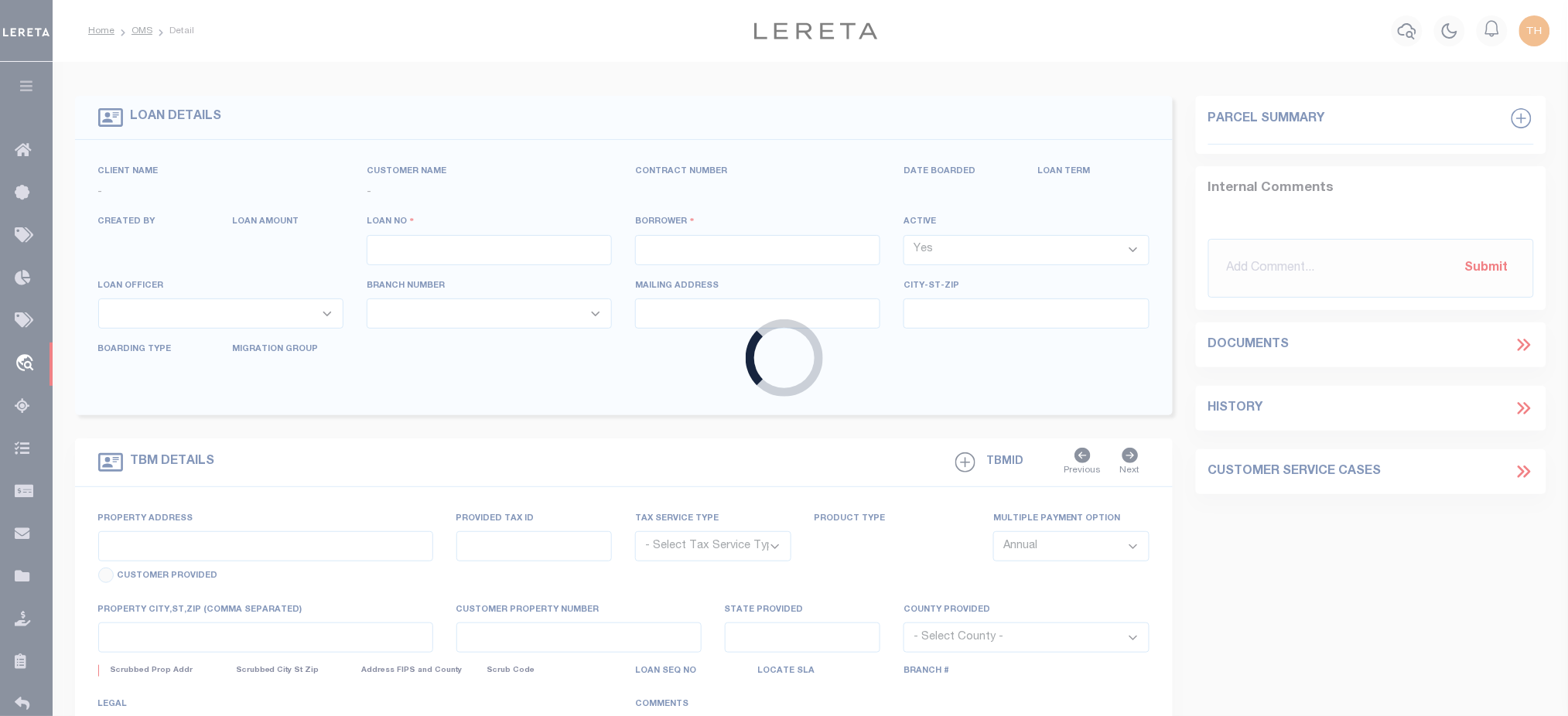
type input "680185980"
type input "[PERSON_NAME]"
select select
select select "Escrow"
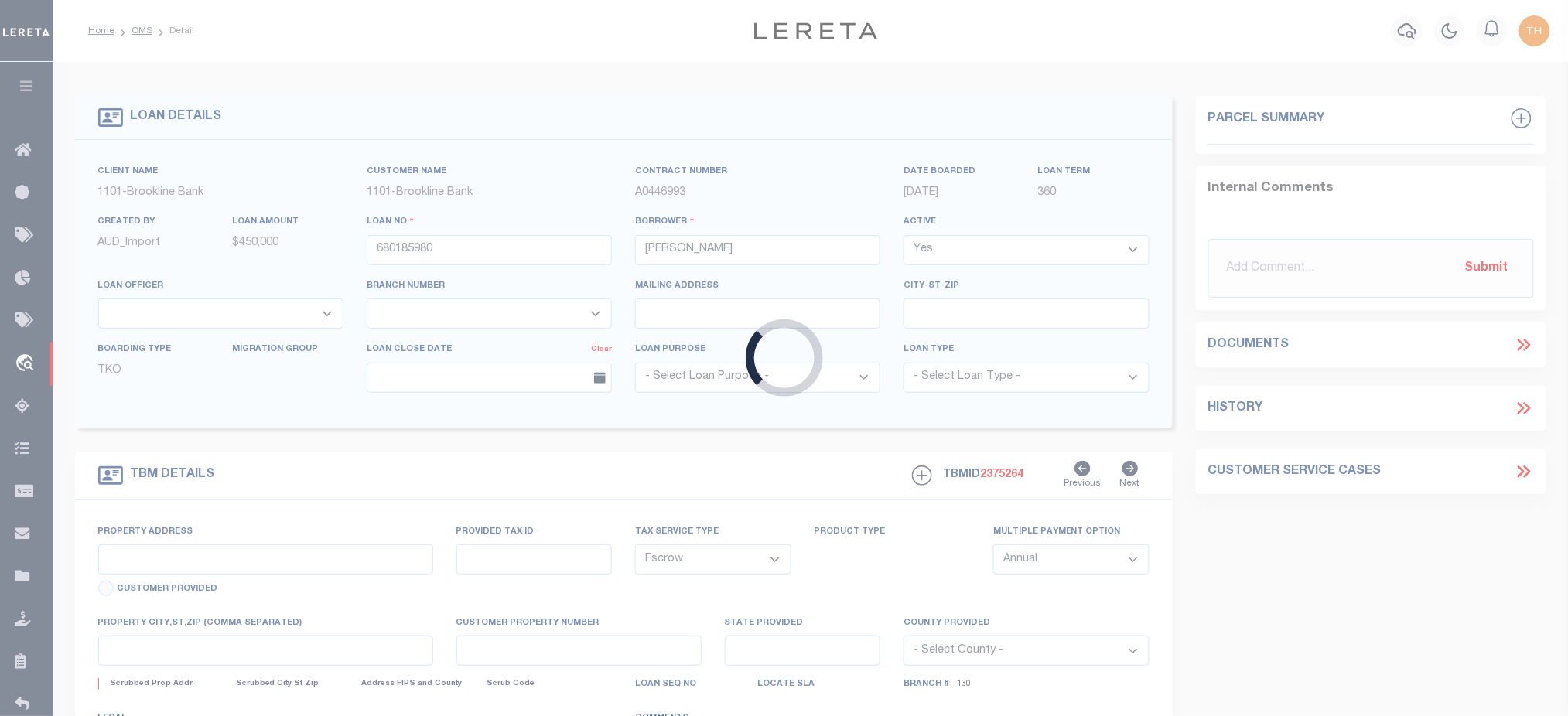
type input "[STREET_ADDRESS]"
type input "043-005"
select select
type input "WALPOLE MA"
type input "2482"
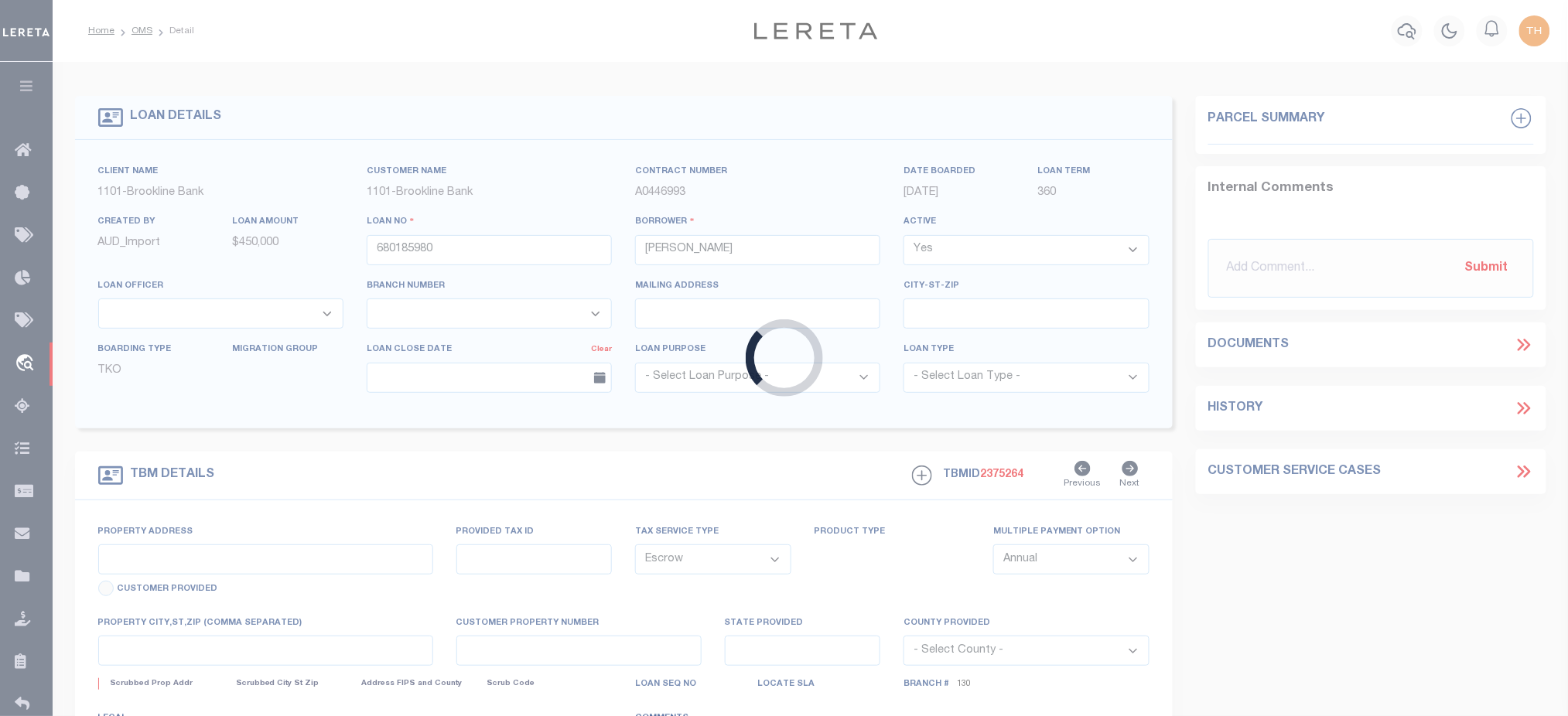
type input "MA"
select select "[GEOGRAPHIC_DATA]"
select select "3166"
select select "1516"
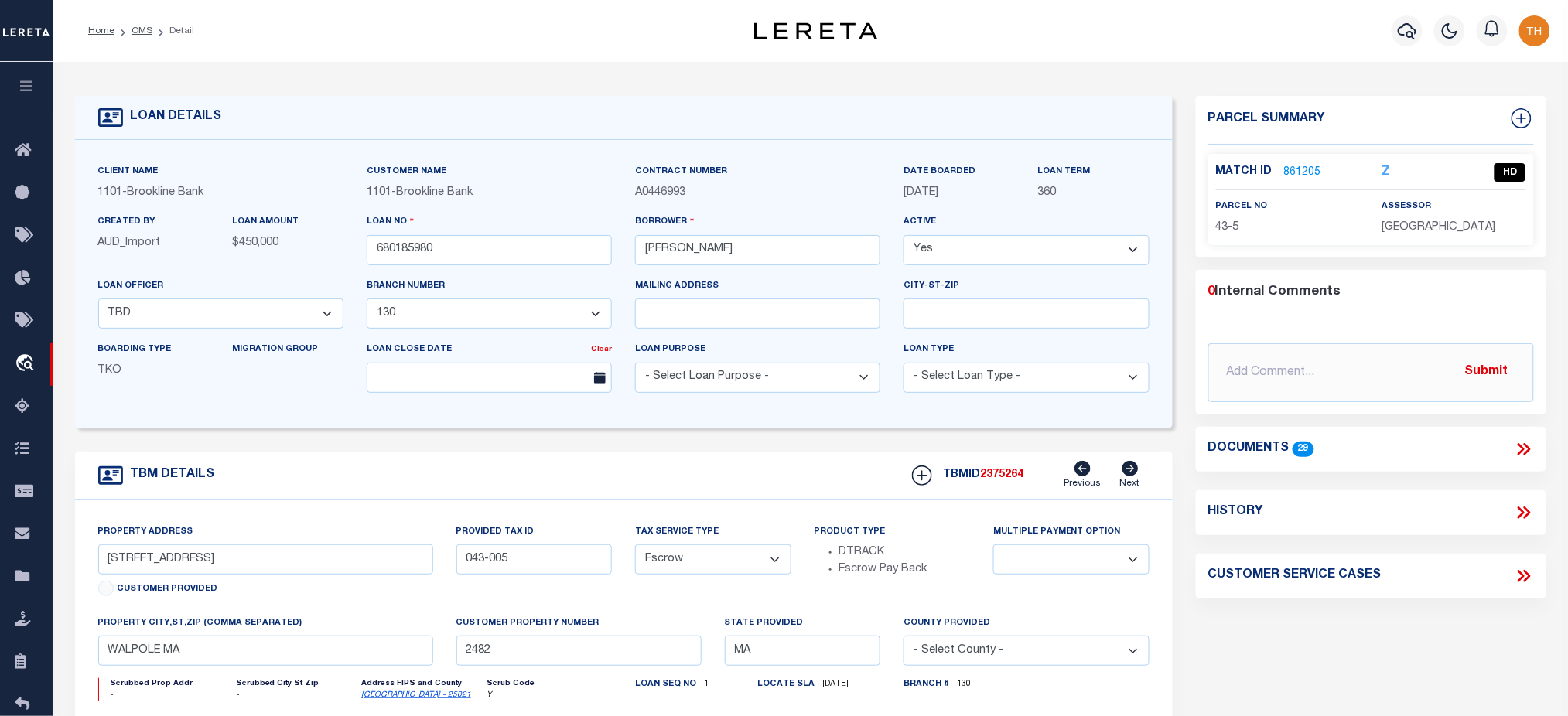
click at [1300, 166] on link "861205" at bounding box center [1302, 173] width 37 height 16
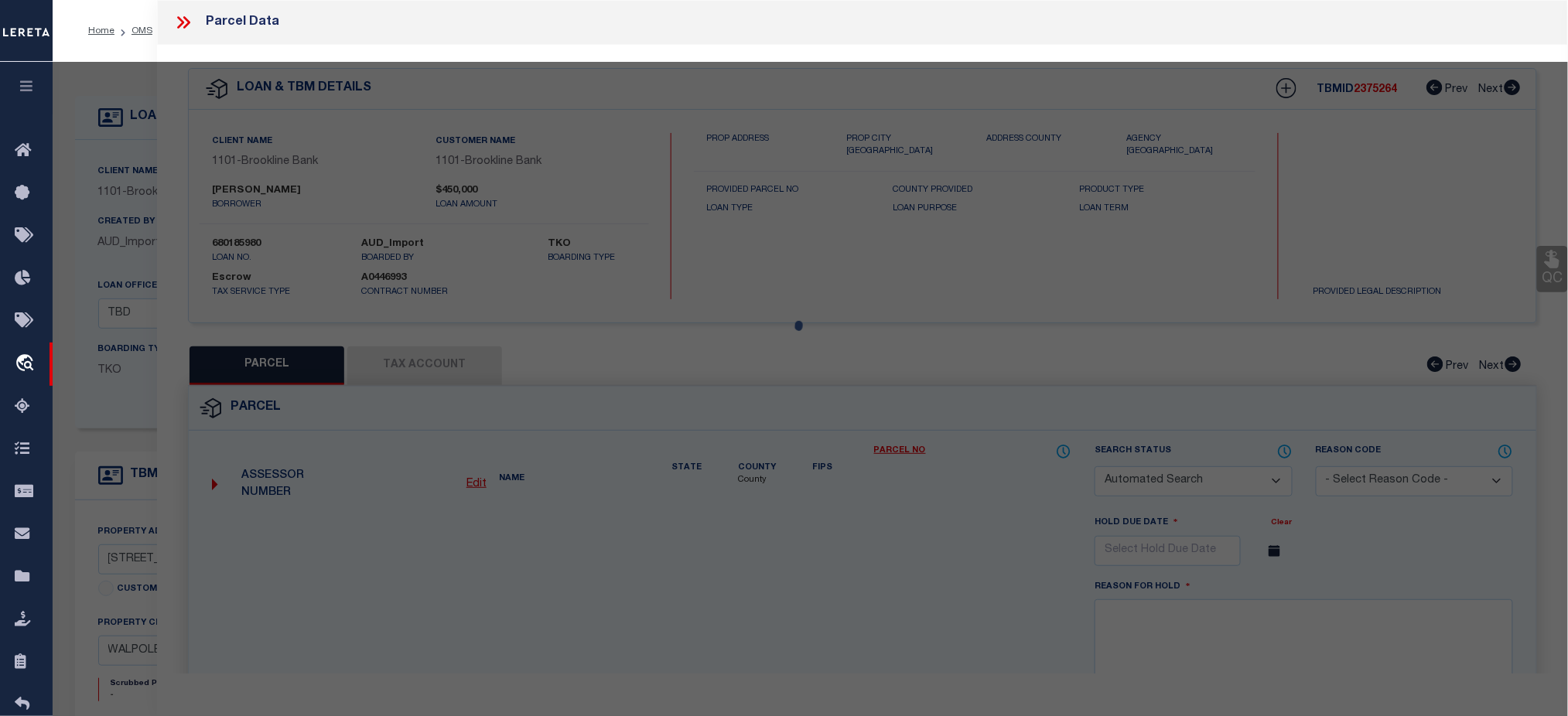
checkbox input "false"
select select "HD"
type input "[PERSON_NAME]"
checkbox input "false"
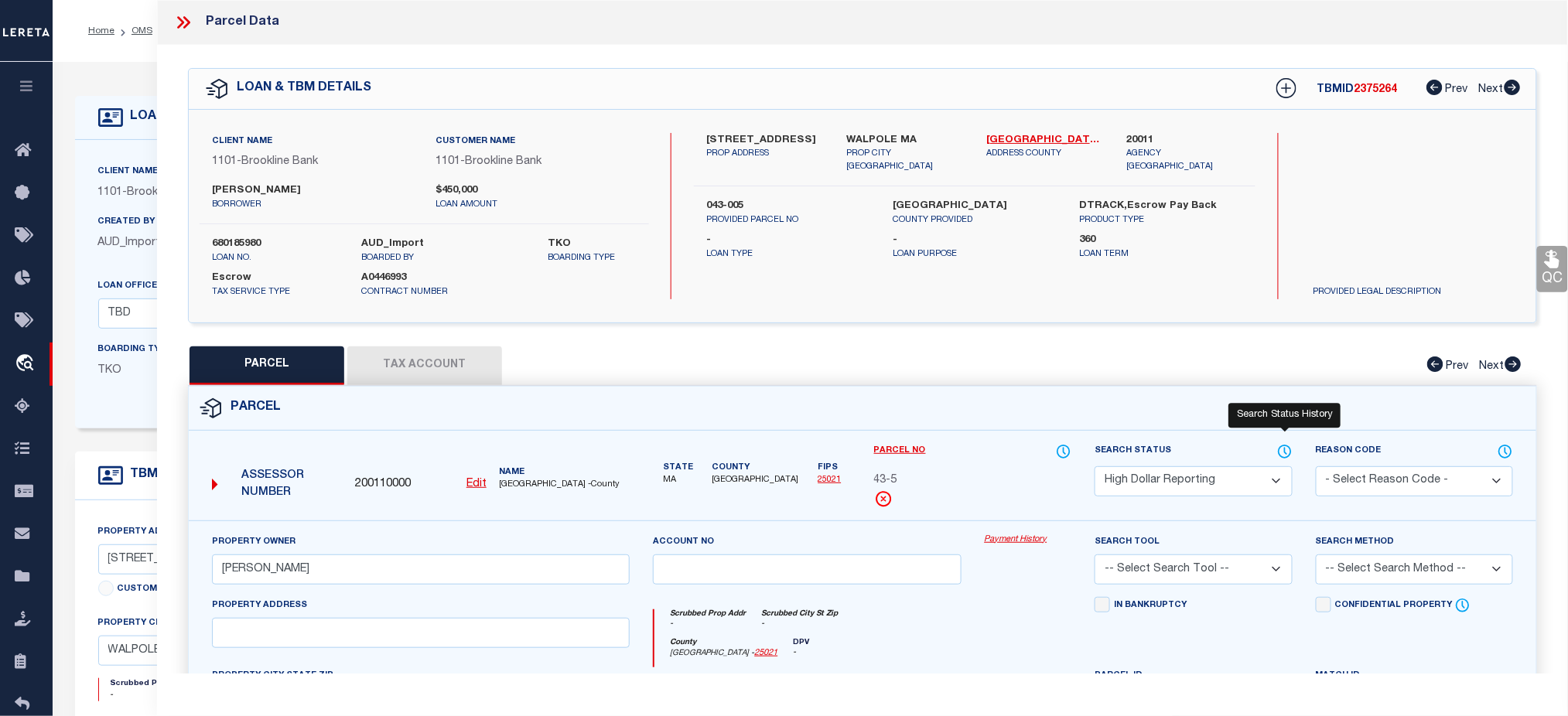
click at [1285, 450] on icon at bounding box center [1285, 451] width 2 height 7
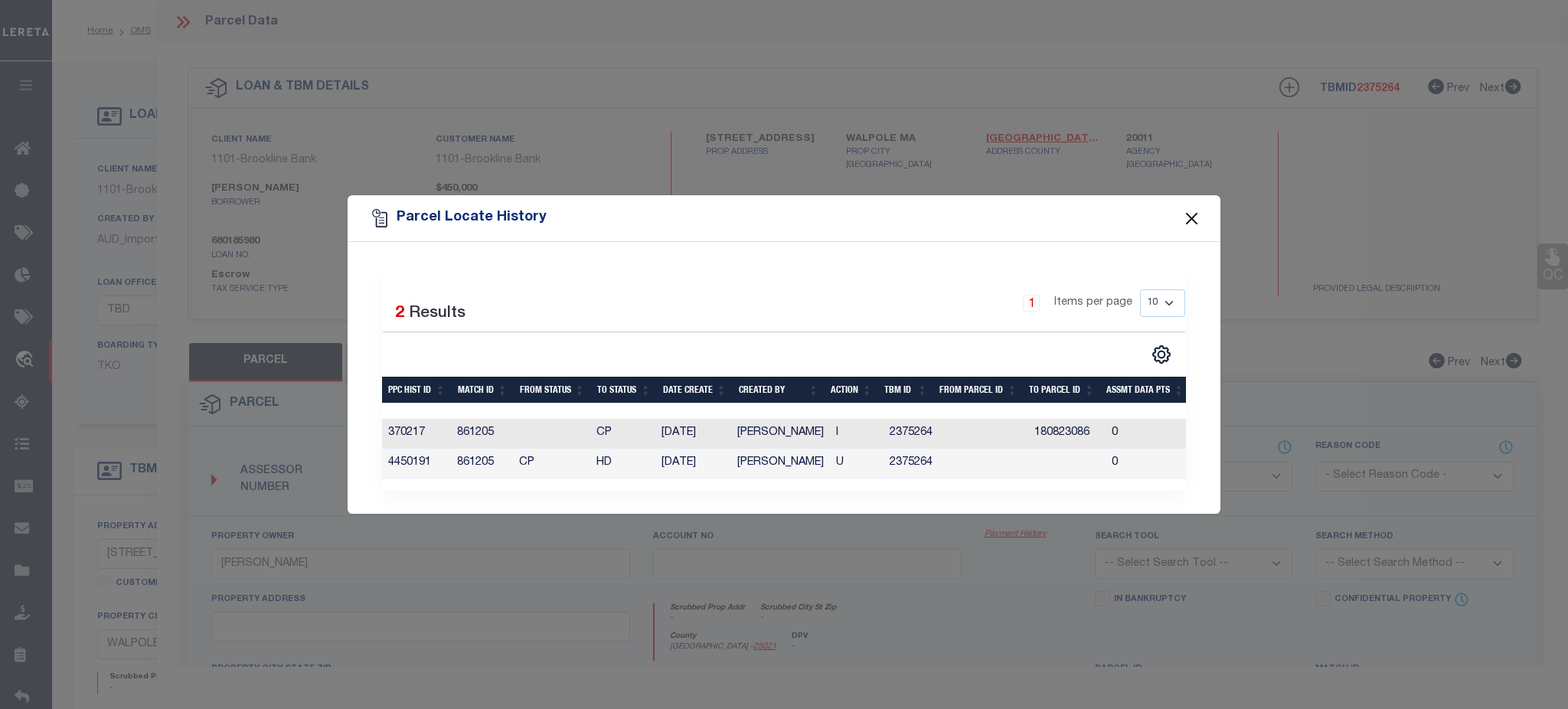
click at [1197, 211] on button "Close" at bounding box center [1192, 218] width 20 height 20
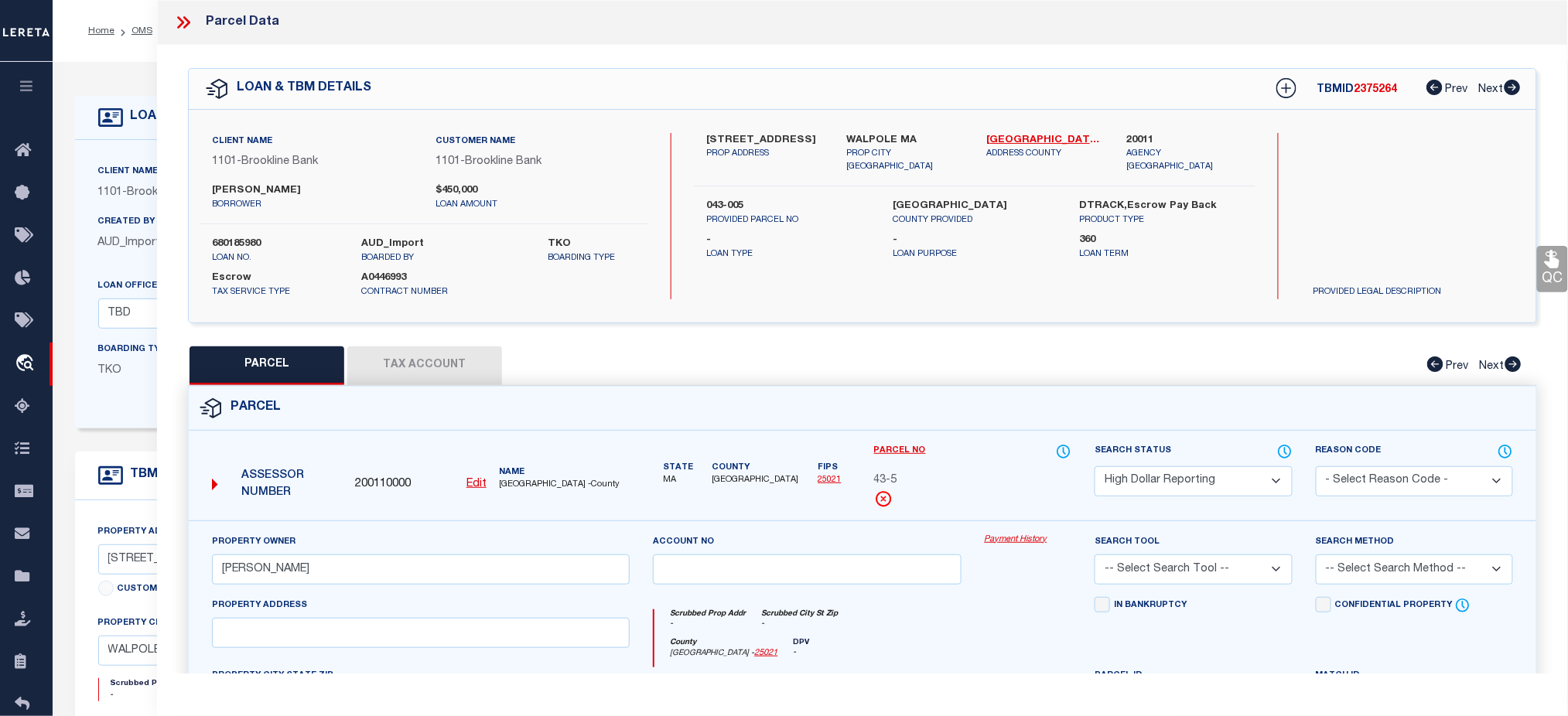
click at [446, 362] on button "Tax Account" at bounding box center [424, 365] width 155 height 38
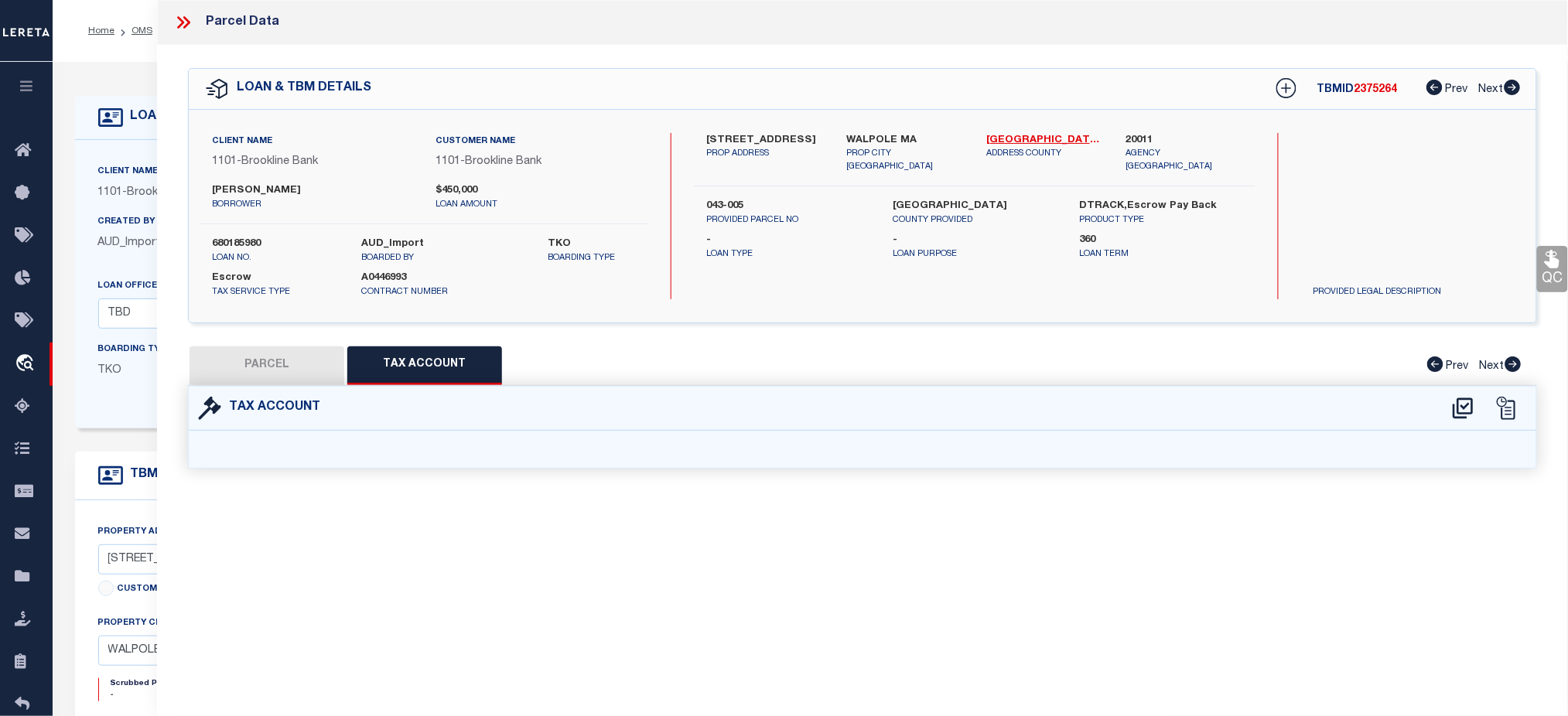
select select "100"
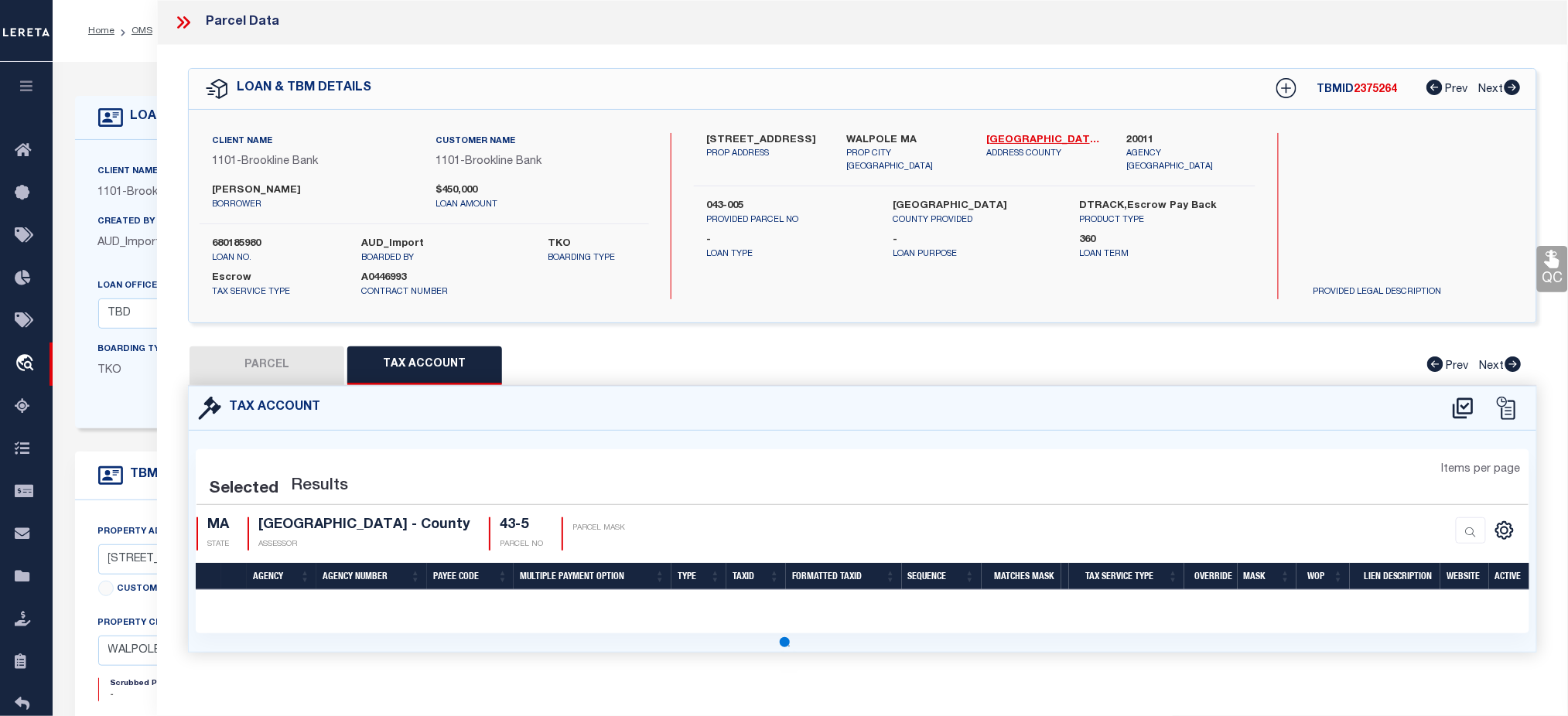
select select "100"
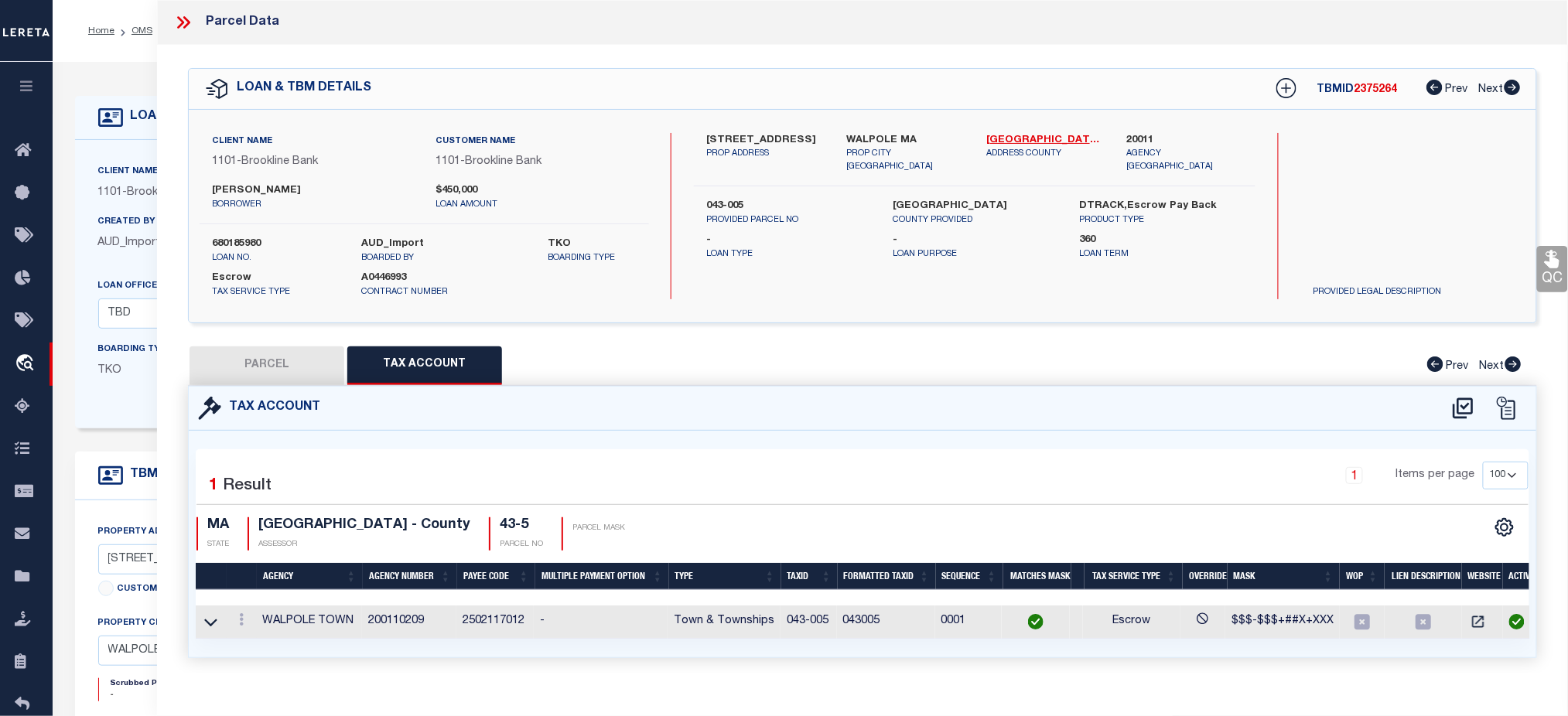
click at [307, 367] on button "PARCEL" at bounding box center [267, 365] width 155 height 38
select select "AS"
checkbox input "false"
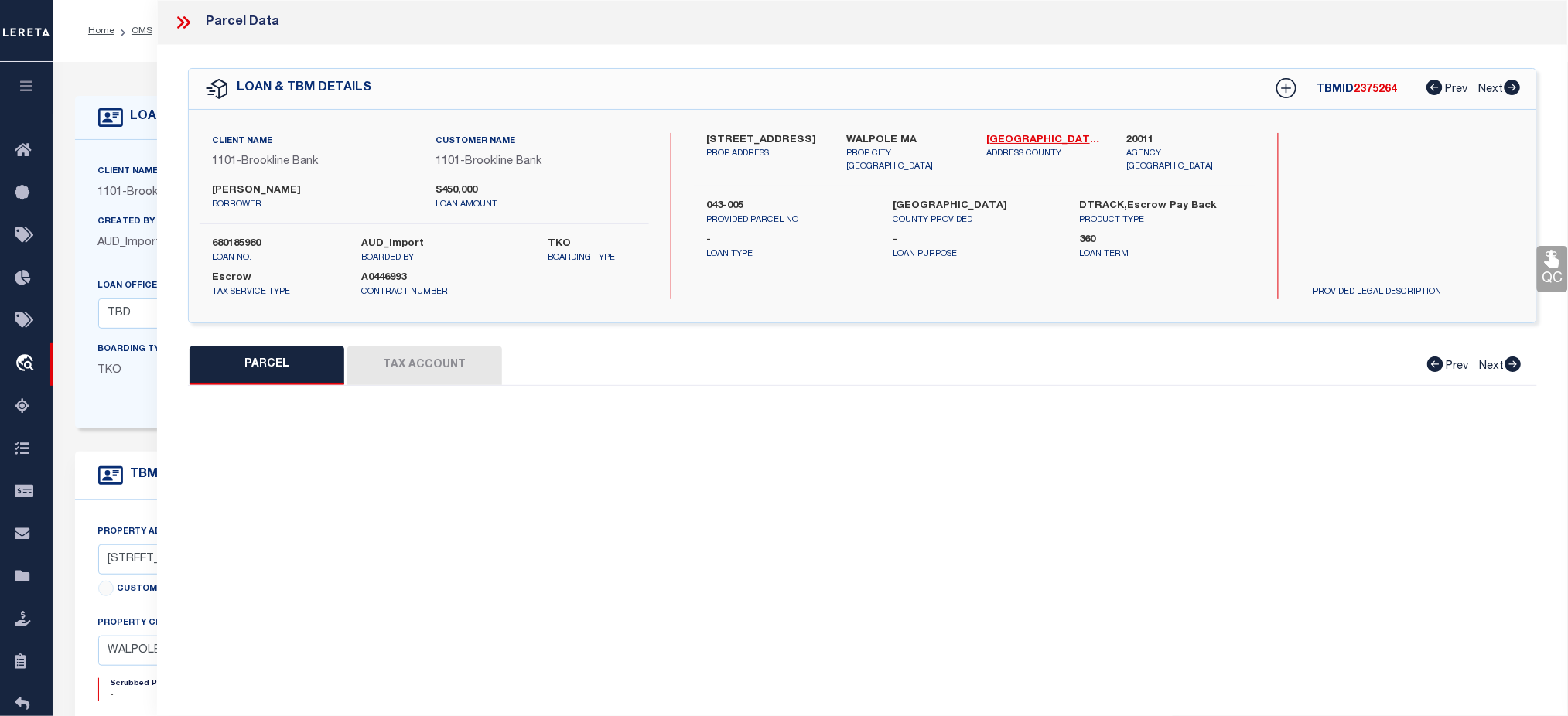
select select "HD"
type input "[PERSON_NAME]"
checkbox input "false"
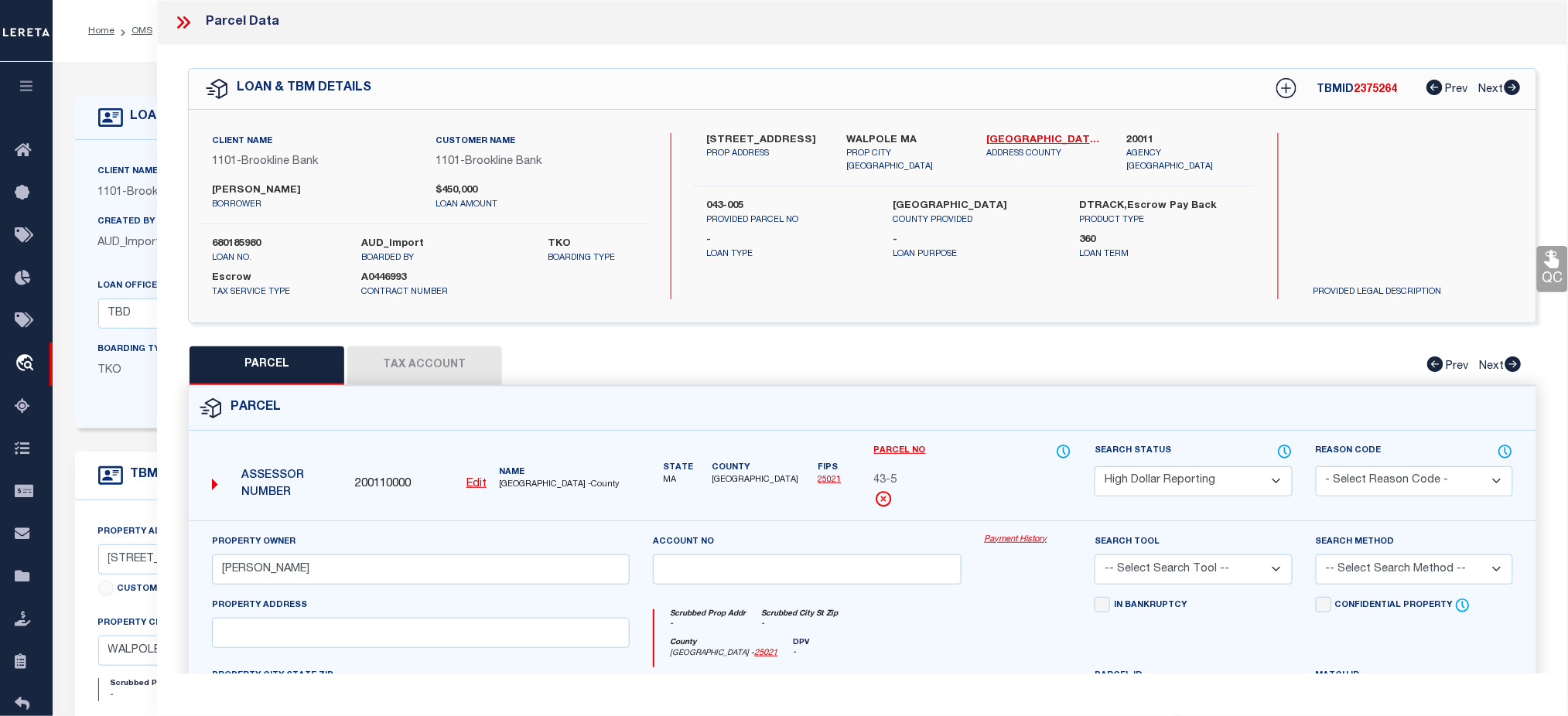
click at [1031, 538] on link "Payment History" at bounding box center [1028, 540] width 87 height 13
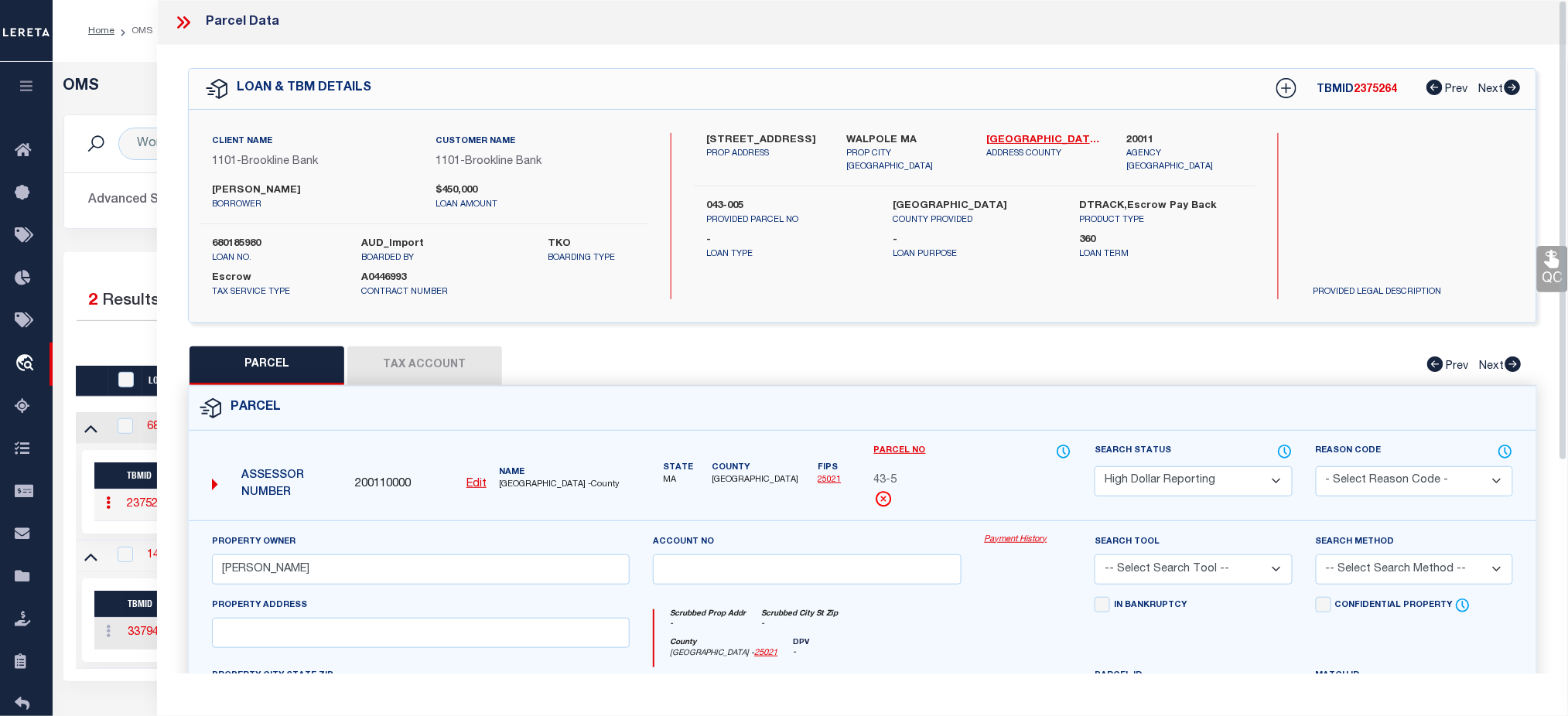
click at [182, 25] on icon at bounding box center [183, 22] width 20 height 20
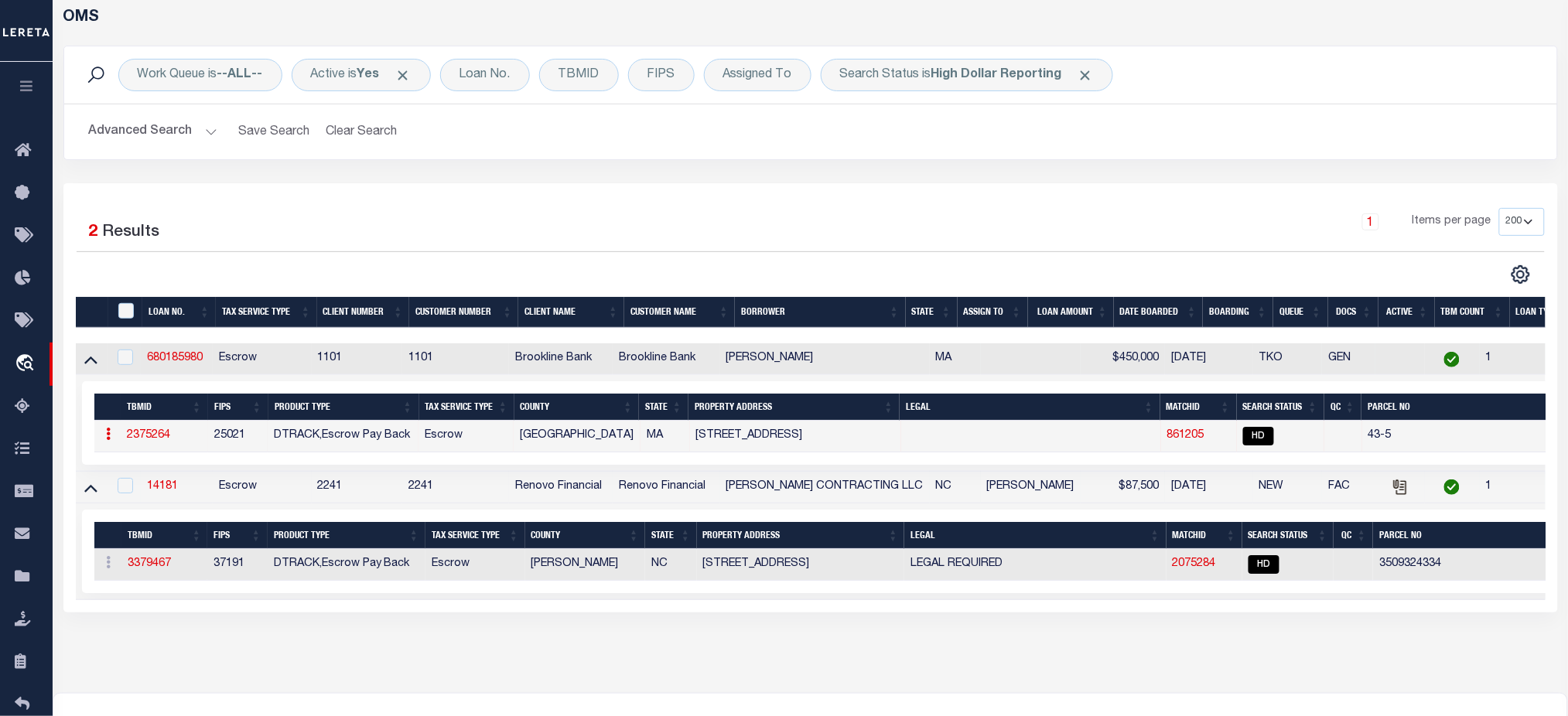
scroll to position [206, 0]
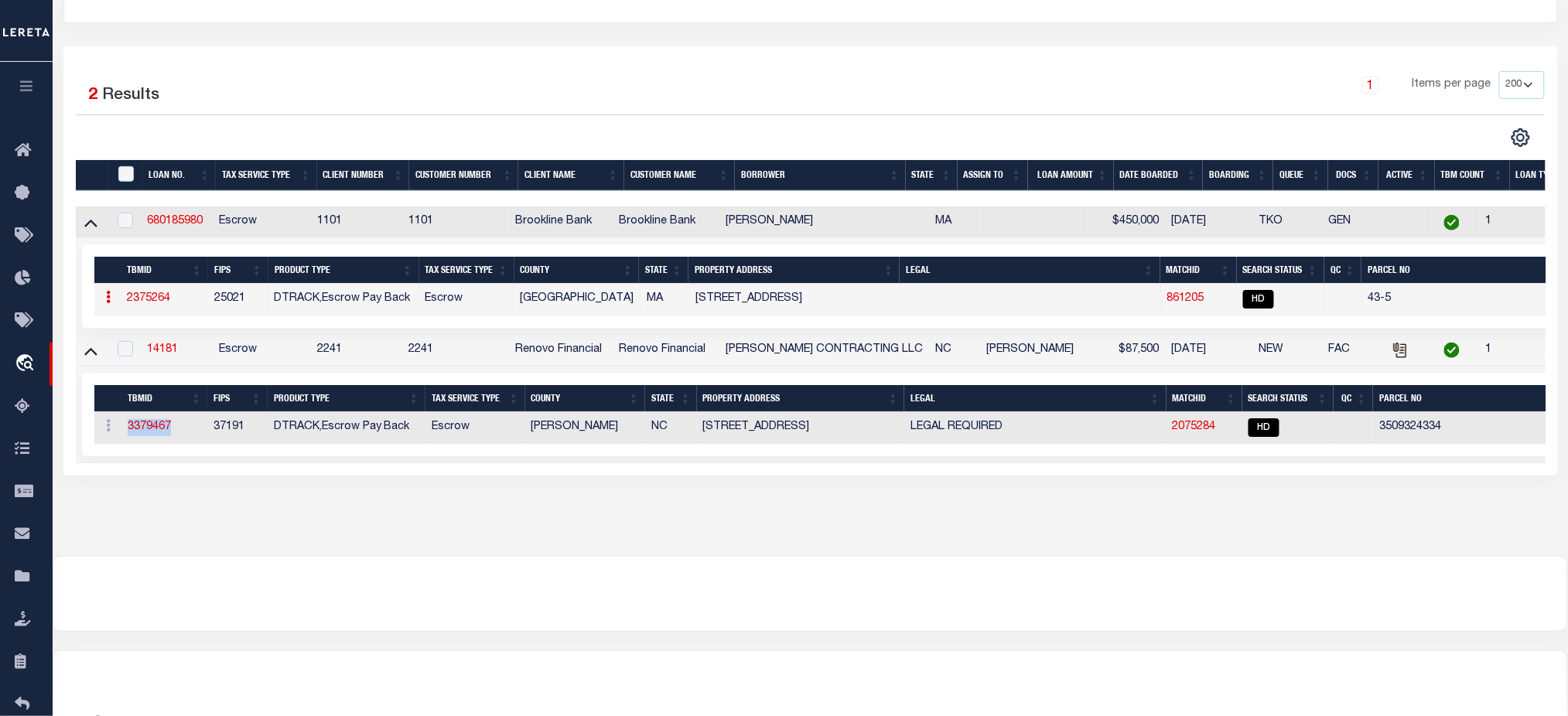
drag, startPoint x: 181, startPoint y: 434, endPoint x: 129, endPoint y: 438, distance: 52.2
click at [129, 438] on td "3379467" at bounding box center [164, 428] width 86 height 32
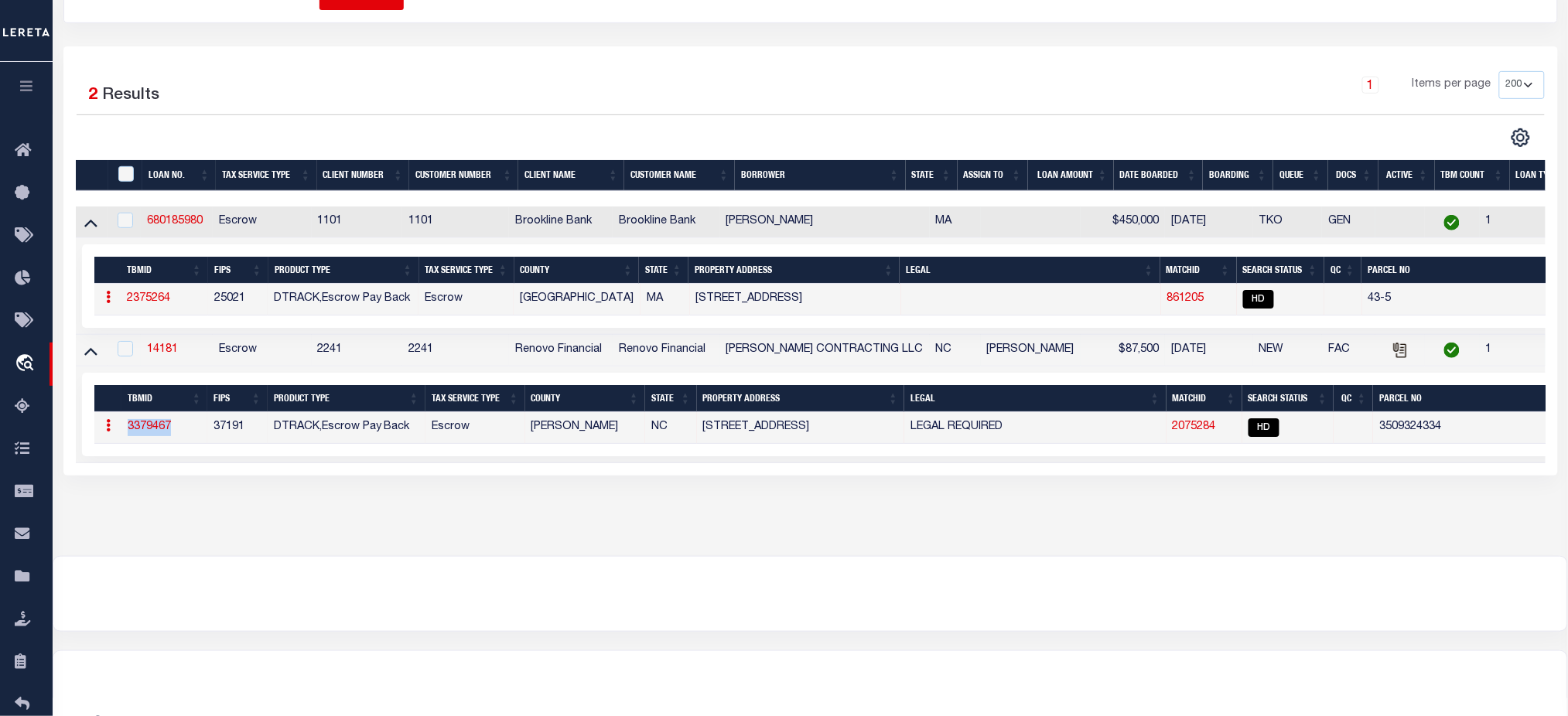
copy link "3379467"
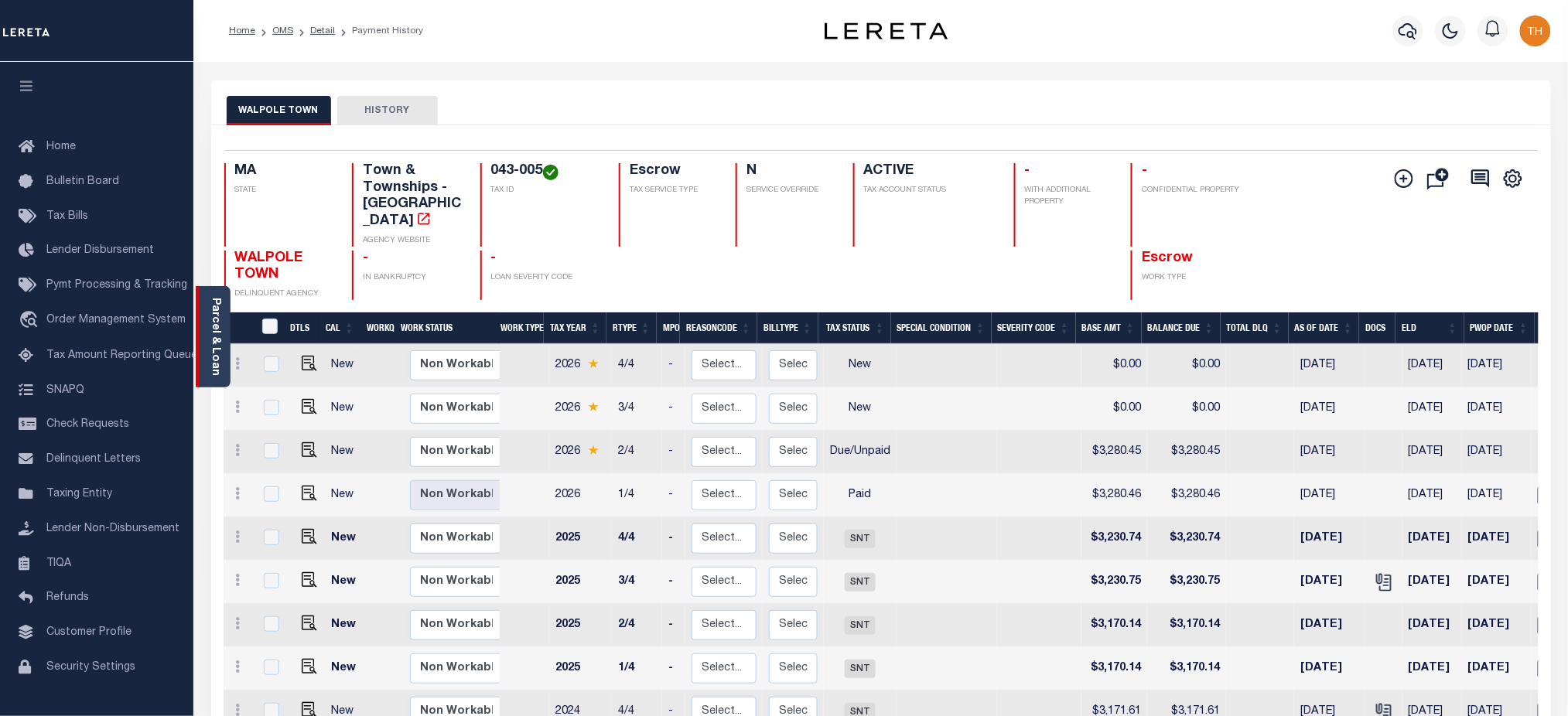
click at [210, 334] on link "Parcel & Loan" at bounding box center [214, 337] width 11 height 78
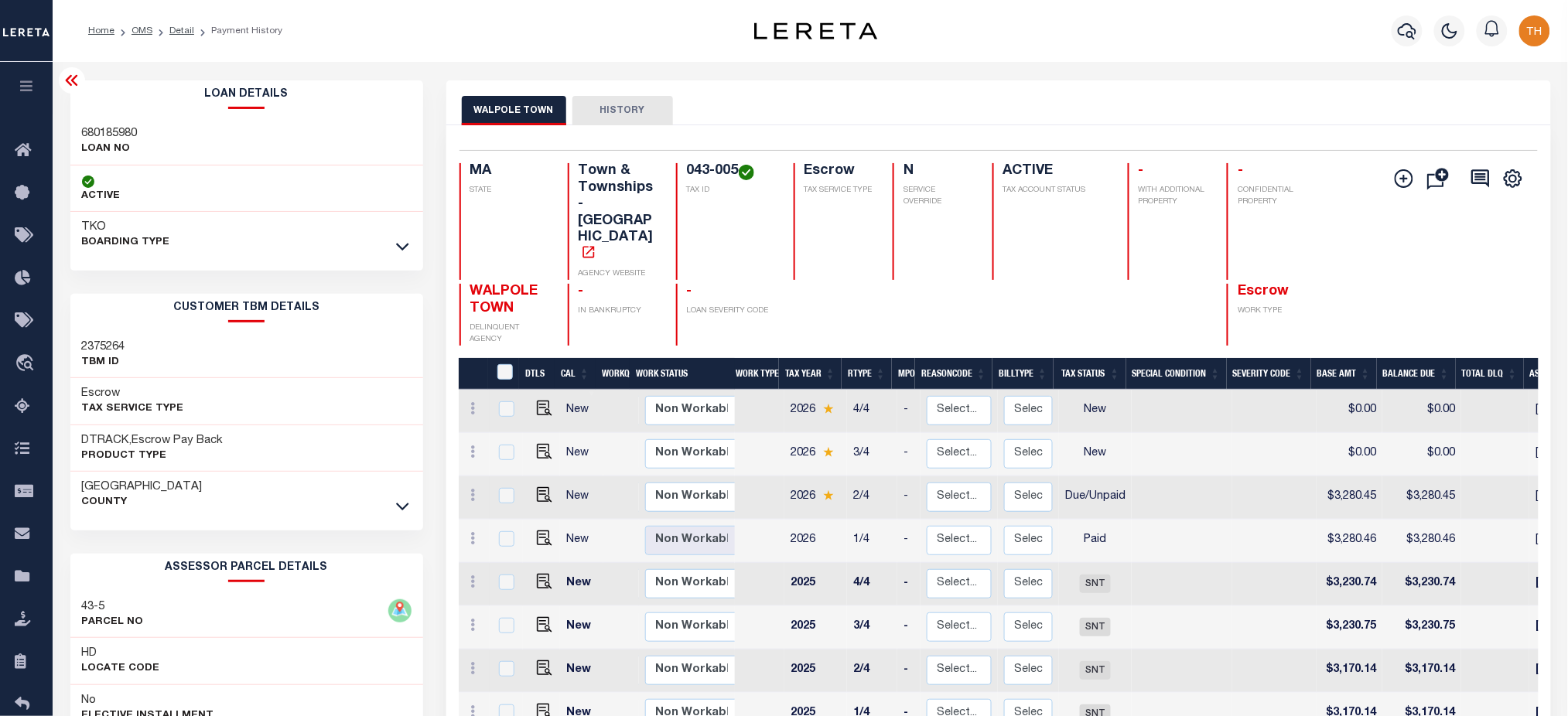
click at [116, 345] on h3 "2375264" at bounding box center [103, 347] width 43 height 15
copy h3 "2375264"
